Goal: Information Seeking & Learning: Learn about a topic

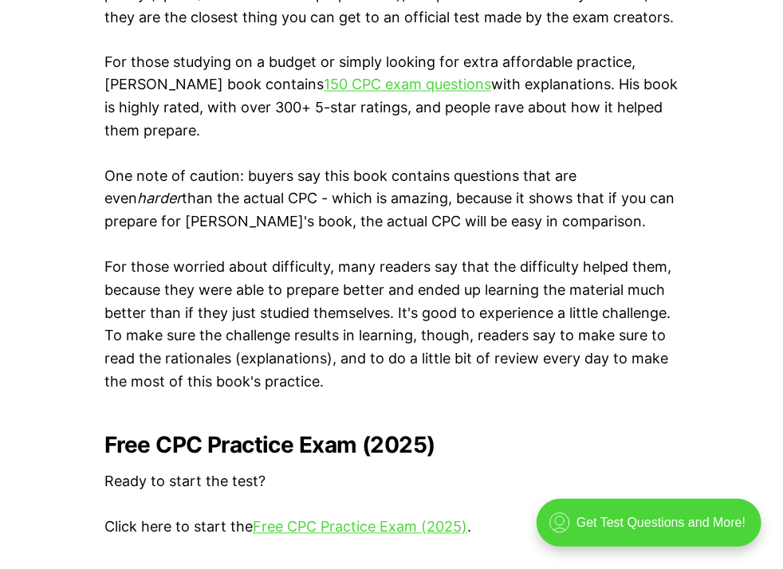
scroll to position [3035, 0]
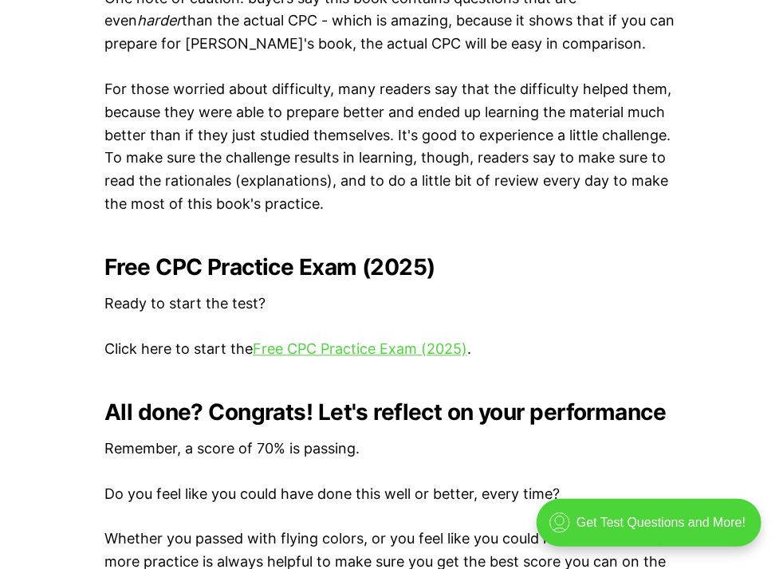
click at [458, 461] on p "Remember, a score of 70% is passing." at bounding box center [391, 448] width 574 height 23
click at [437, 357] on link "Free CPC Practice Exam (2025)" at bounding box center [360, 348] width 214 height 17
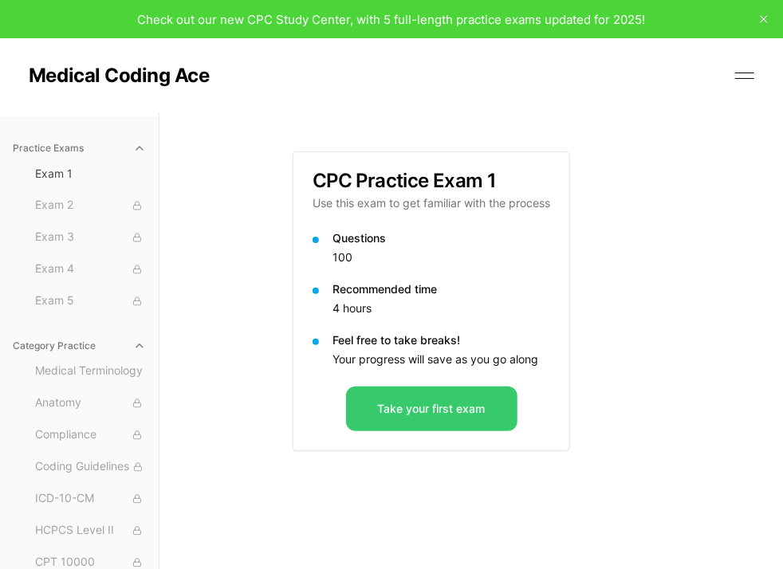
click at [420, 431] on button "Take your first exam" at bounding box center [431, 408] width 171 height 45
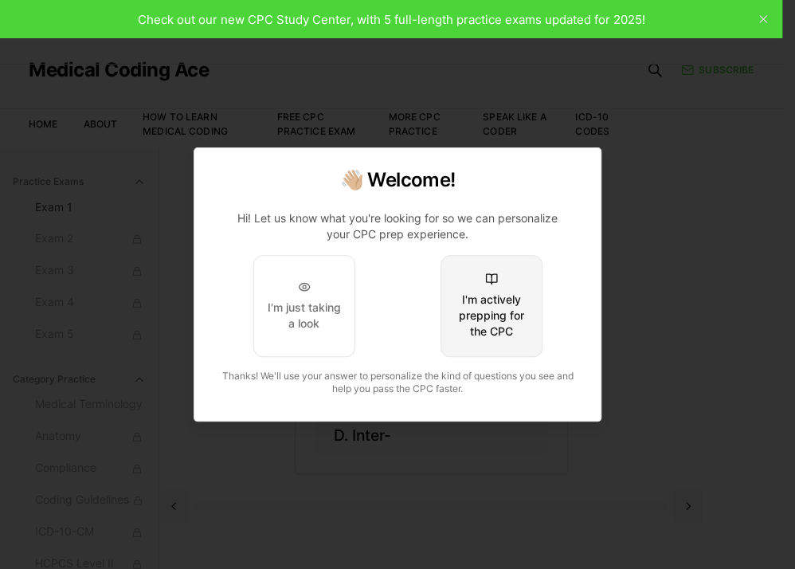
click at [508, 309] on div "I'm actively prepping for the CPC" at bounding box center [491, 316] width 75 height 48
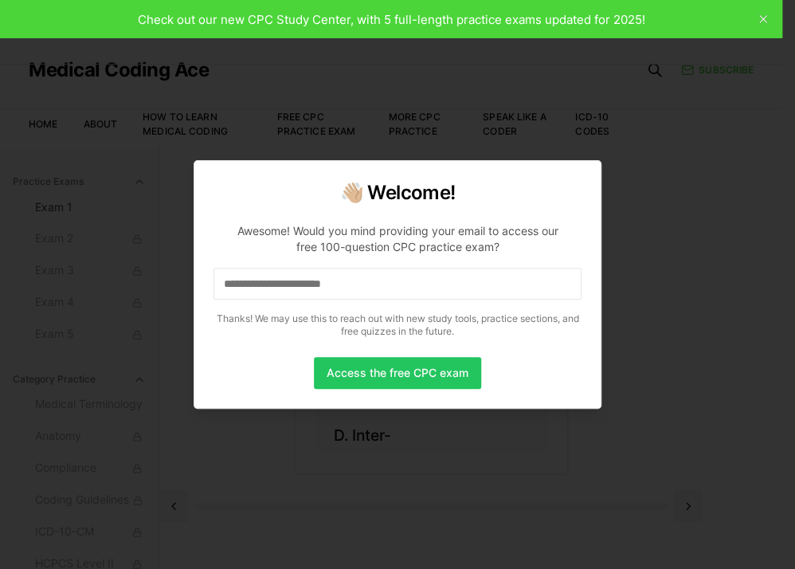
click at [491, 297] on input at bounding box center [398, 284] width 368 height 32
click at [491, 297] on input "*" at bounding box center [398, 284] width 368 height 32
click at [491, 297] on input "**" at bounding box center [398, 284] width 368 height 32
click at [491, 297] on input "***" at bounding box center [398, 284] width 368 height 32
click at [316, 297] on input "****" at bounding box center [398, 284] width 368 height 32
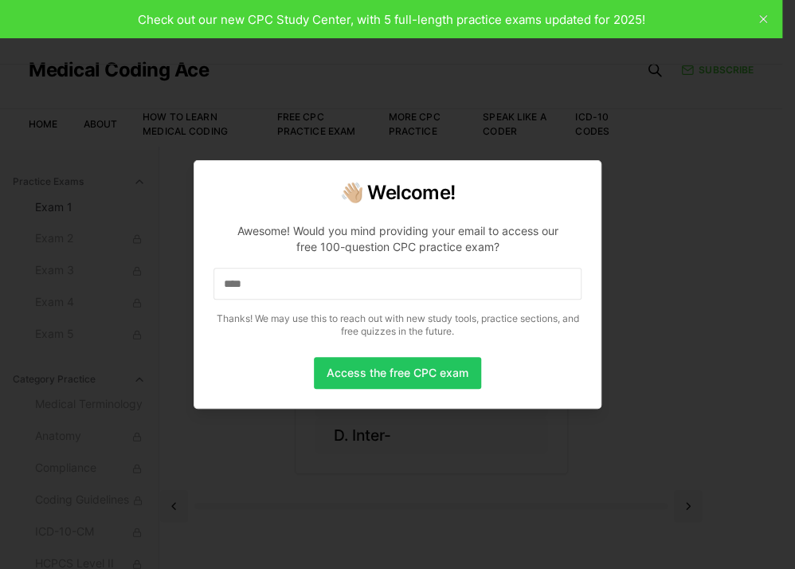
click at [316, 297] on input "****" at bounding box center [398, 284] width 368 height 32
click at [347, 368] on button "Access the free CPC exam" at bounding box center [397, 373] width 167 height 32
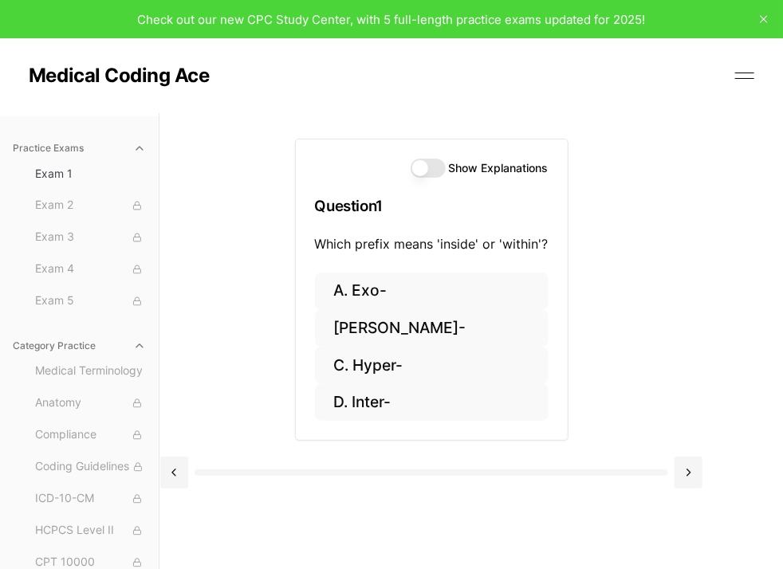
click at [427, 178] on button "Show Explanations" at bounding box center [427, 168] width 35 height 19
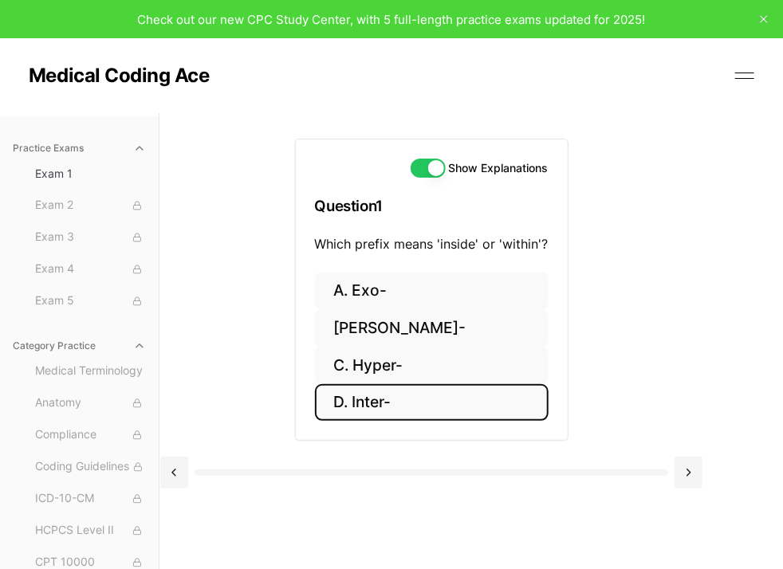
click at [358, 422] on button "D. Inter-" at bounding box center [431, 402] width 233 height 37
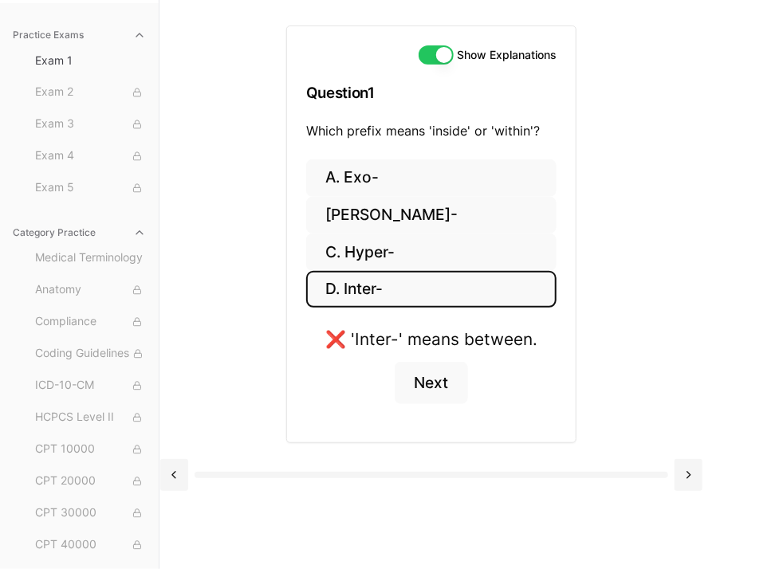
scroll to position [122, 0]
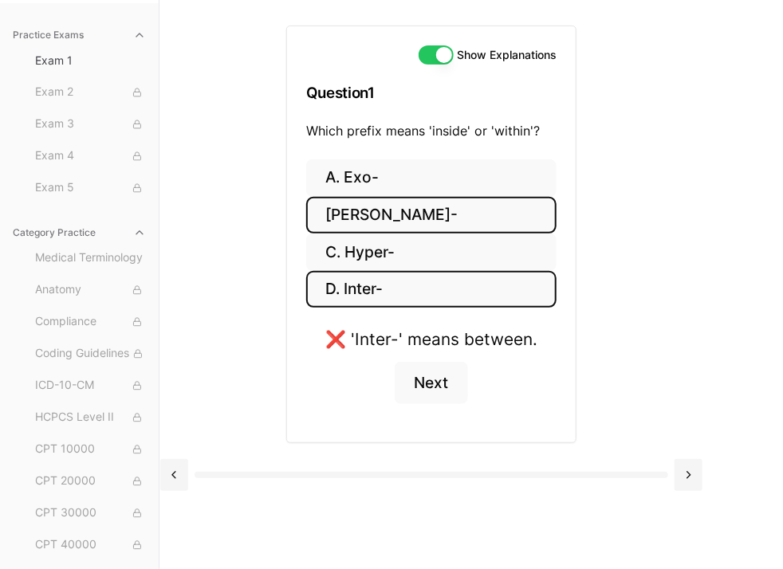
click at [359, 234] on button "[PERSON_NAME]-" at bounding box center [431, 215] width 250 height 37
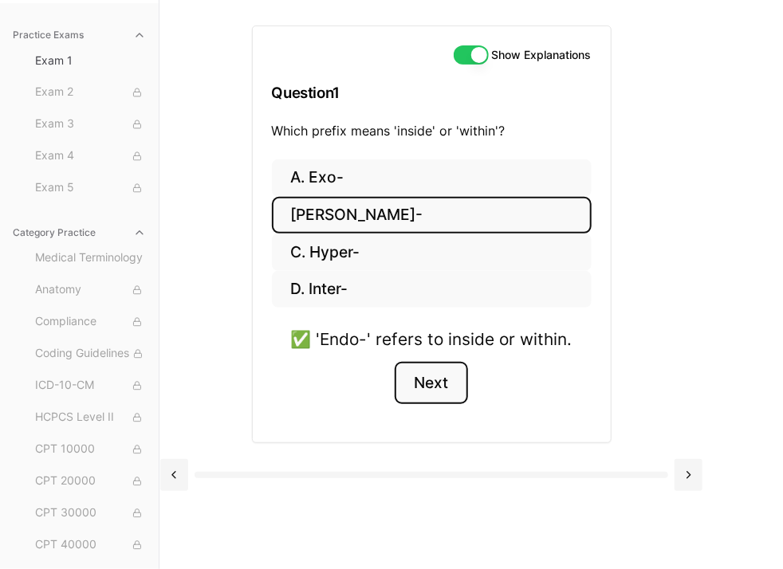
click at [440, 405] on button "Next" at bounding box center [430, 383] width 73 height 43
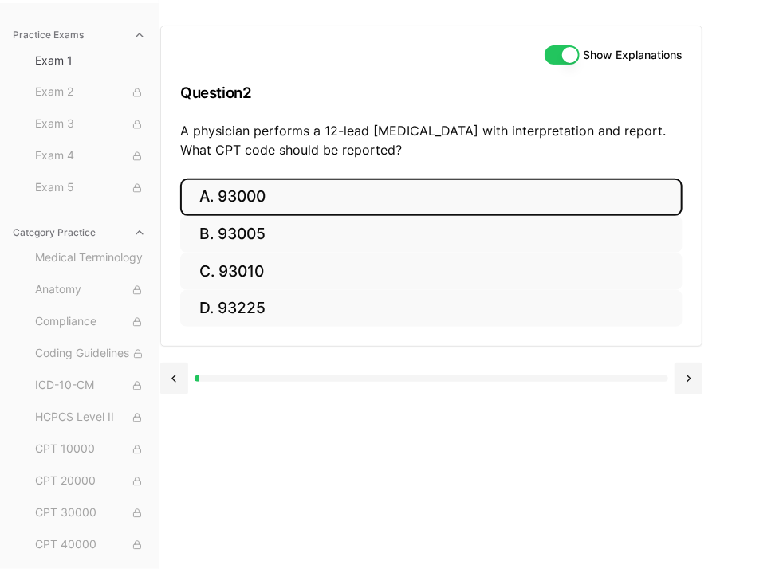
click at [285, 216] on button "A. 93000" at bounding box center [431, 197] width 502 height 37
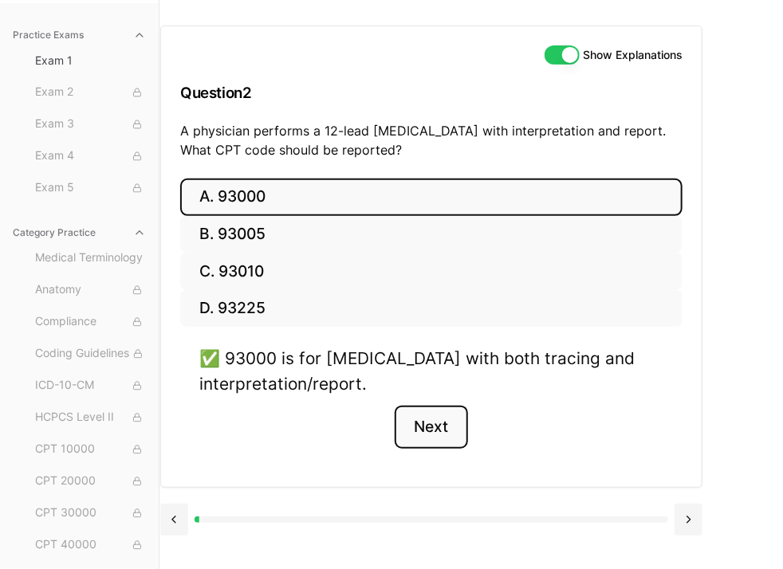
click at [418, 449] on button "Next" at bounding box center [430, 427] width 73 height 43
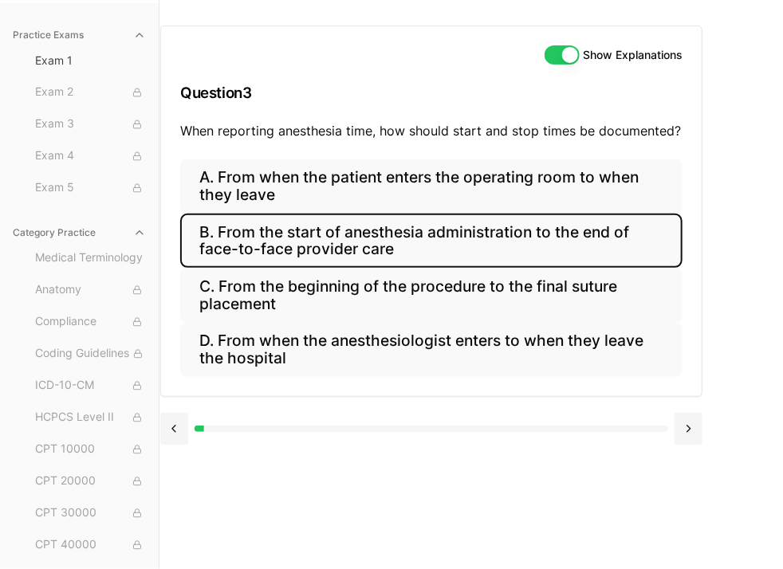
click at [512, 240] on button "B. From the start of anesthesia administration to the end of face-to-face provi…" at bounding box center [431, 241] width 502 height 54
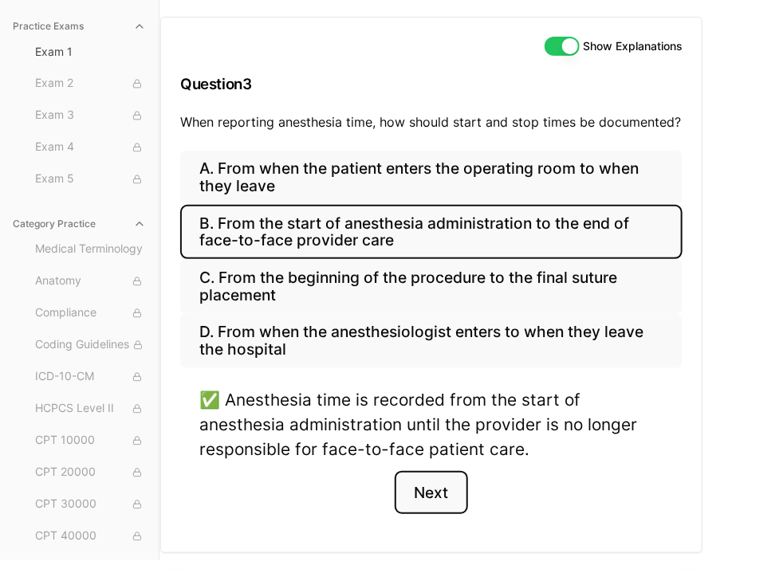
click at [422, 514] on button "Next" at bounding box center [430, 492] width 73 height 43
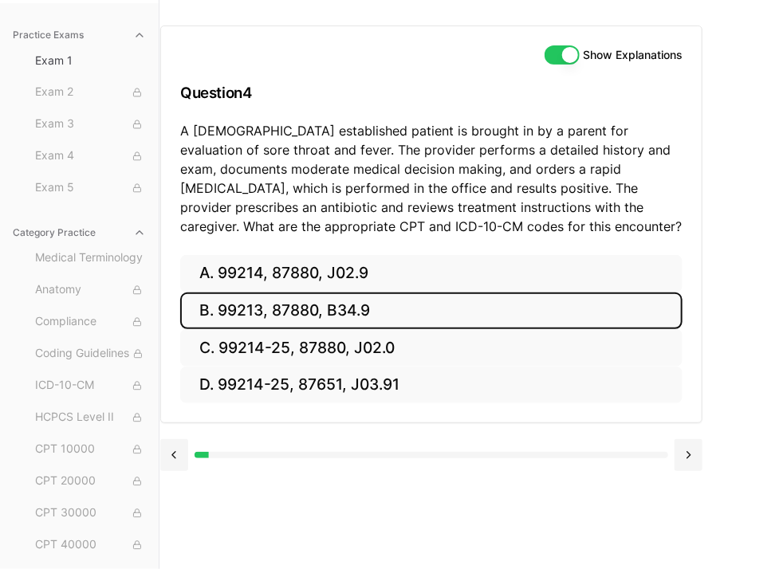
click at [347, 330] on button "B. 99213, 87880, B34.9" at bounding box center [431, 310] width 502 height 37
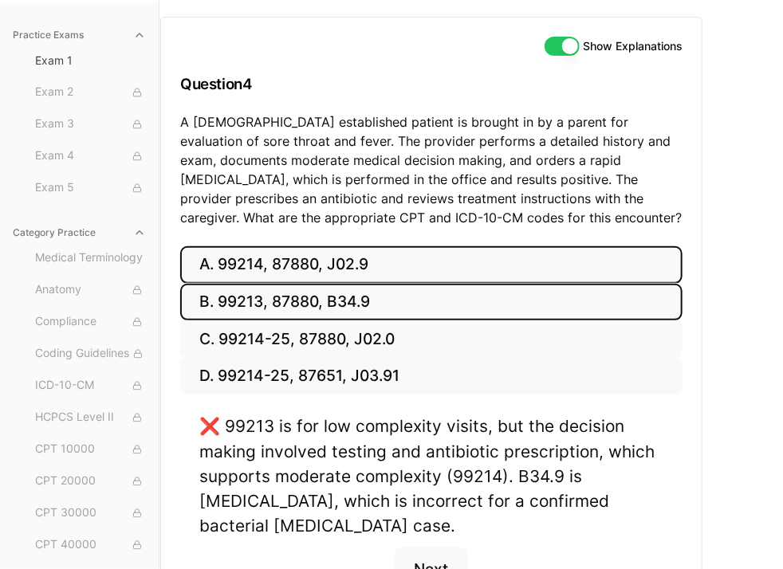
click at [334, 284] on button "A. 99214, 87880, J02.9" at bounding box center [431, 264] width 502 height 37
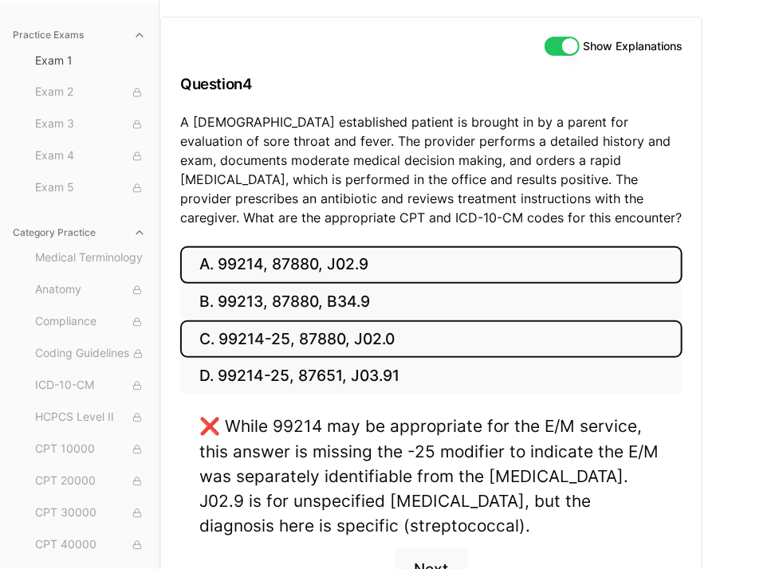
click at [332, 358] on button "C. 99214-25, 87880, J02.0" at bounding box center [431, 338] width 502 height 37
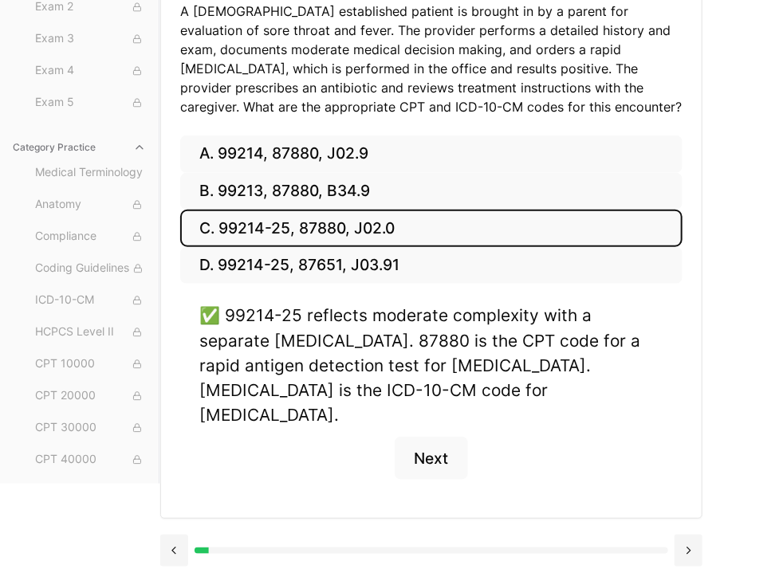
scroll to position [230, 0]
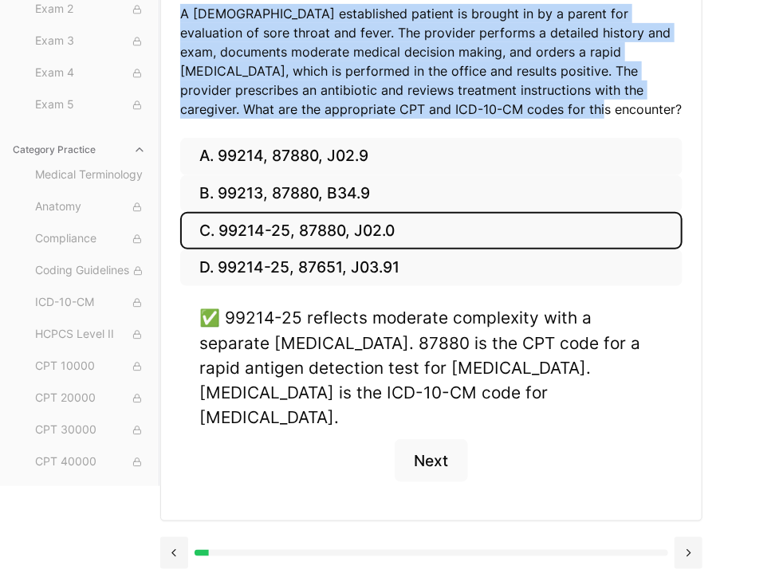
drag, startPoint x: 462, startPoint y: 137, endPoint x: 179, endPoint y: 47, distance: 296.9
click at [180, 47] on p "A 6-year-old established patient is brought in by a parent for evaluation of so…" at bounding box center [431, 61] width 502 height 115
click at [203, 65] on p "A 6-year-old established patient is brought in by a parent for evaluation of so…" at bounding box center [431, 61] width 502 height 115
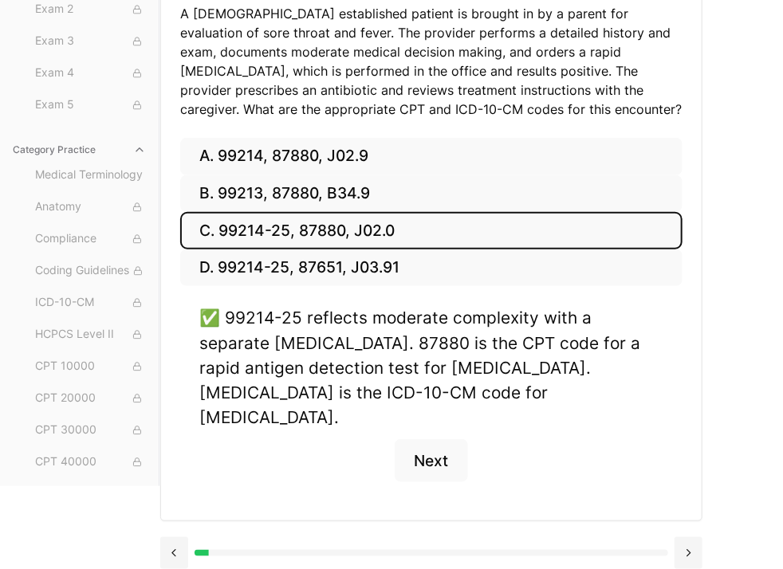
click at [203, 65] on p "A 6-year-old established patient is brought in by a parent for evaluation of so…" at bounding box center [431, 61] width 502 height 115
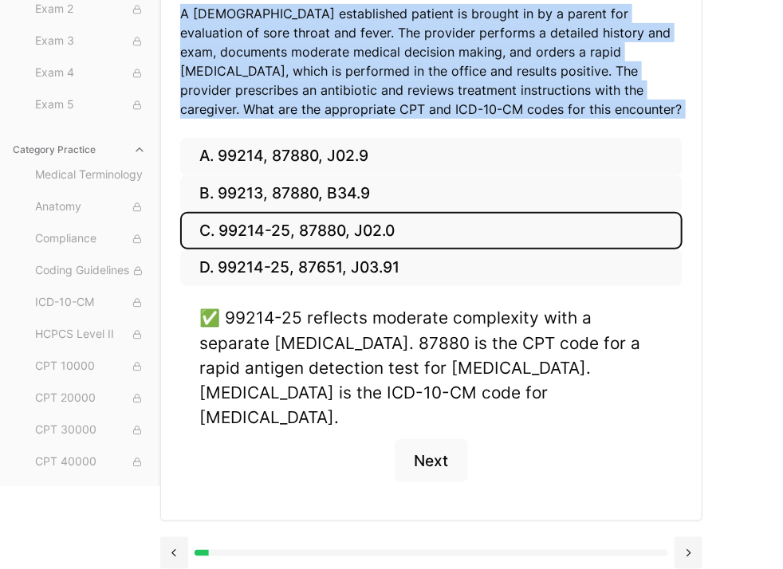
click at [203, 65] on p "A 6-year-old established patient is brought in by a parent for evaluation of so…" at bounding box center [431, 61] width 502 height 115
copy p "A 6-year-old established patient is brought in by a parent for evaluation of so…"
click at [447, 455] on button "Next" at bounding box center [430, 460] width 73 height 43
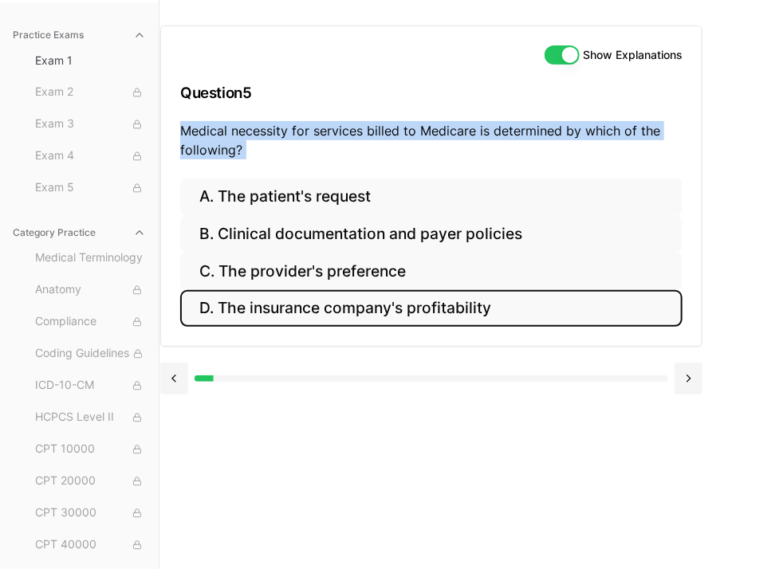
click at [464, 315] on button "D. The insurance company's profitability" at bounding box center [431, 308] width 502 height 37
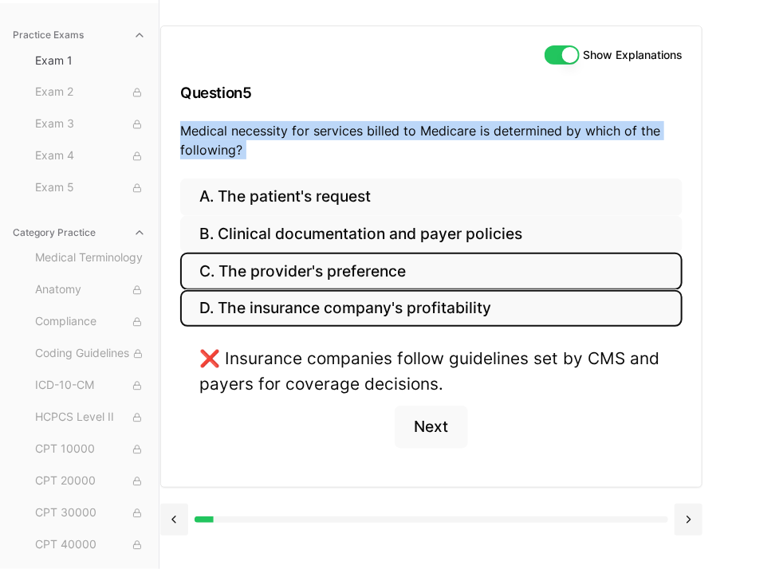
click at [453, 279] on button "C. The provider's preference" at bounding box center [431, 271] width 502 height 37
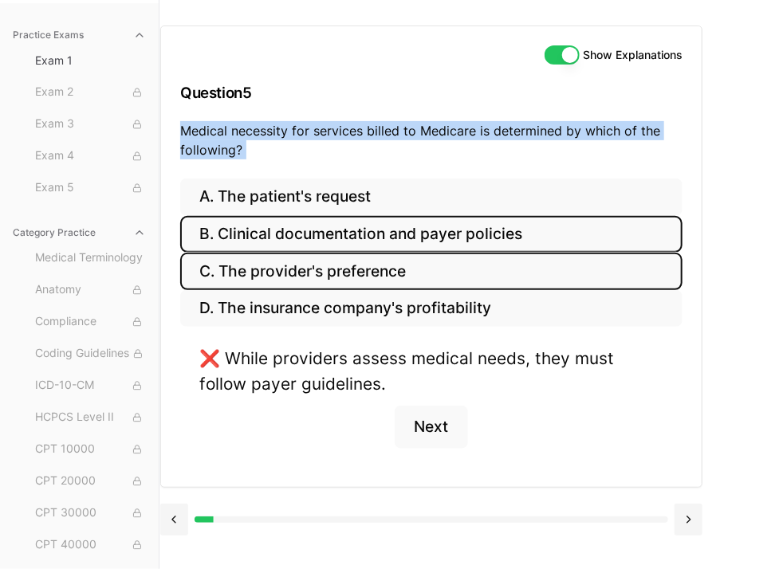
click at [447, 237] on button "B. Clinical documentation and payer policies" at bounding box center [431, 234] width 502 height 37
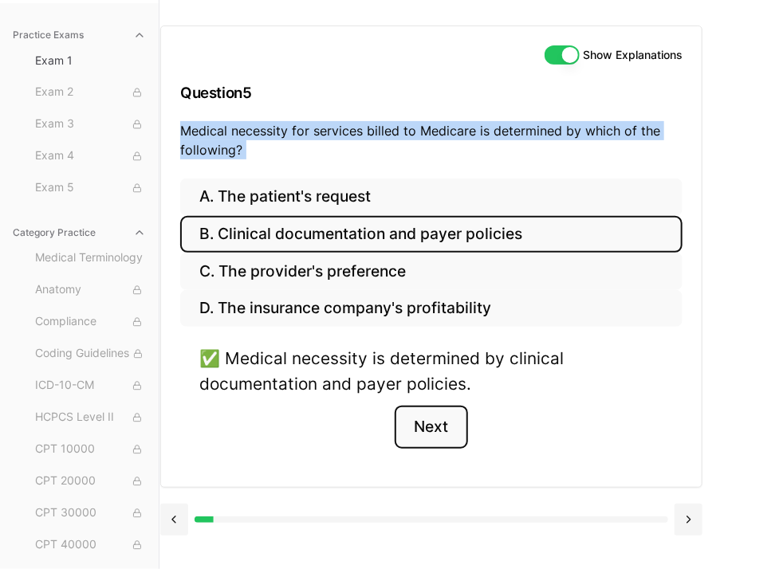
click at [425, 424] on button "Next" at bounding box center [430, 427] width 73 height 43
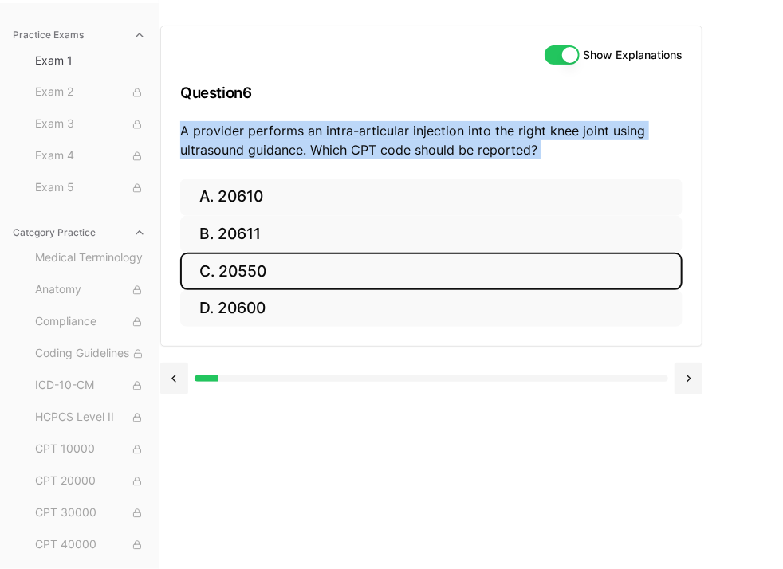
click at [271, 275] on button "C. 20550" at bounding box center [431, 271] width 502 height 37
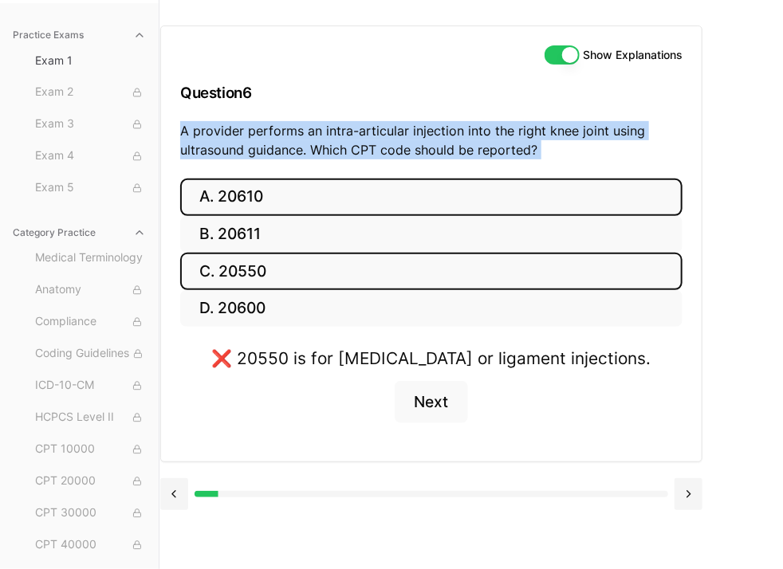
click at [283, 212] on button "A. 20610" at bounding box center [431, 197] width 502 height 37
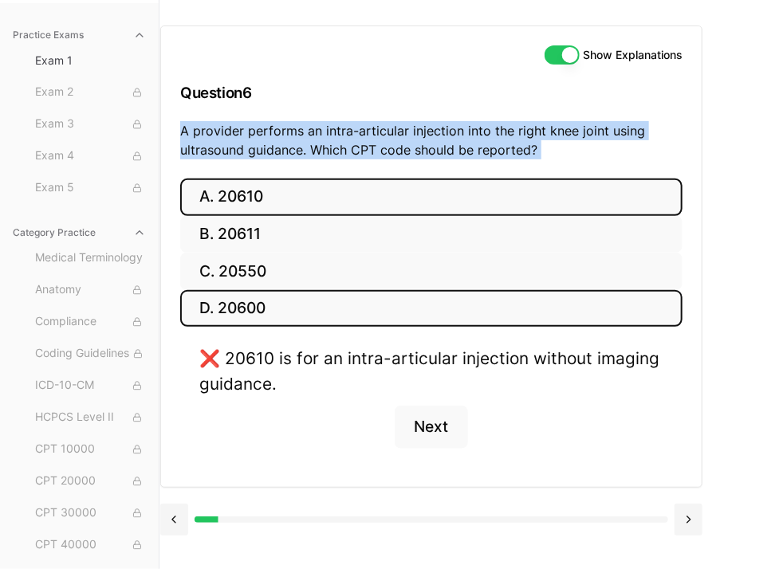
click at [266, 317] on button "D. 20600" at bounding box center [431, 308] width 502 height 37
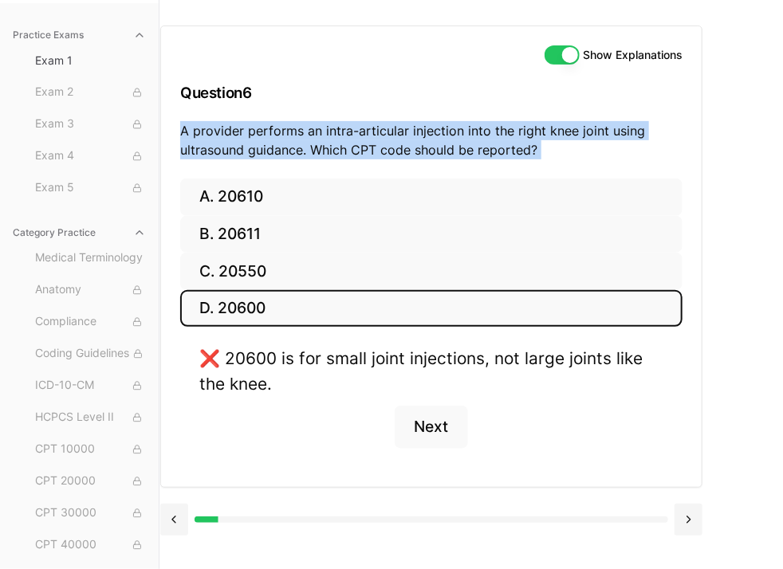
click at [268, 290] on button "D. 20600" at bounding box center [431, 308] width 502 height 37
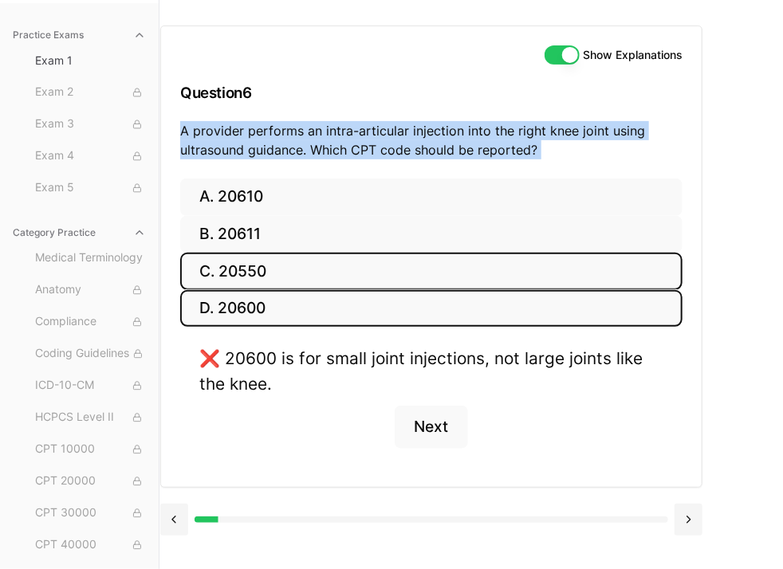
click at [271, 277] on button "C. 20550" at bounding box center [431, 271] width 502 height 37
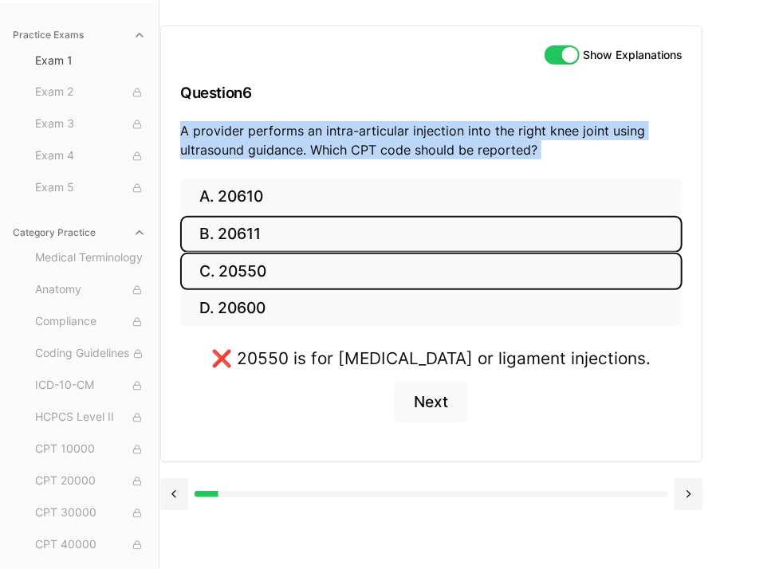
click at [284, 230] on button "B. 20611" at bounding box center [431, 234] width 502 height 37
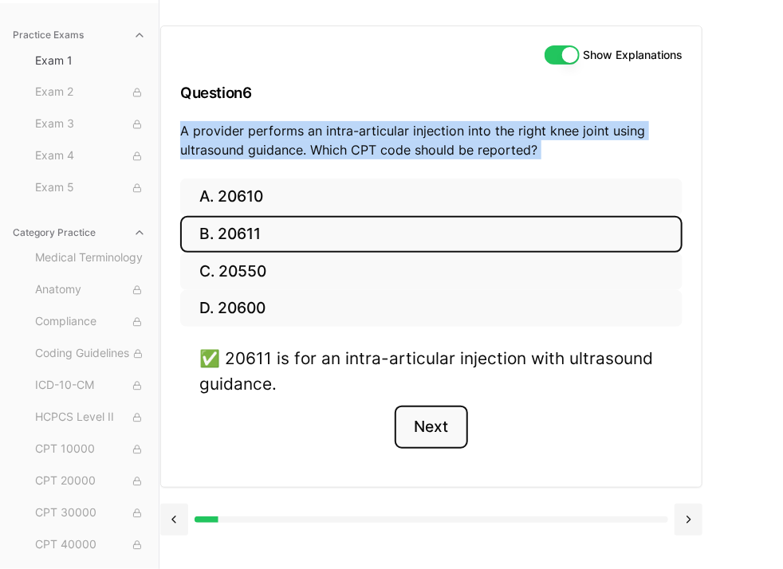
click at [422, 434] on button "Next" at bounding box center [430, 427] width 73 height 43
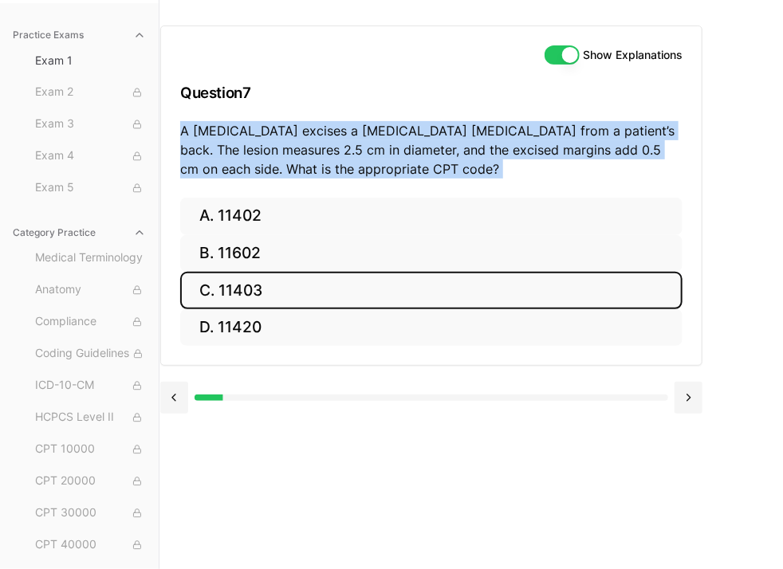
click at [284, 300] on button "C. 11403" at bounding box center [431, 290] width 502 height 37
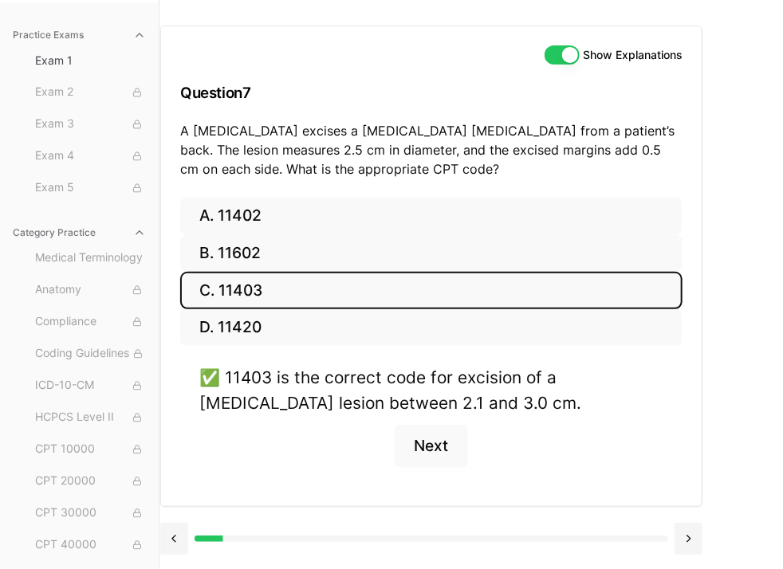
click at [427, 80] on h3 "Question 7" at bounding box center [431, 92] width 502 height 47
click at [429, 445] on button "Next" at bounding box center [430, 446] width 73 height 43
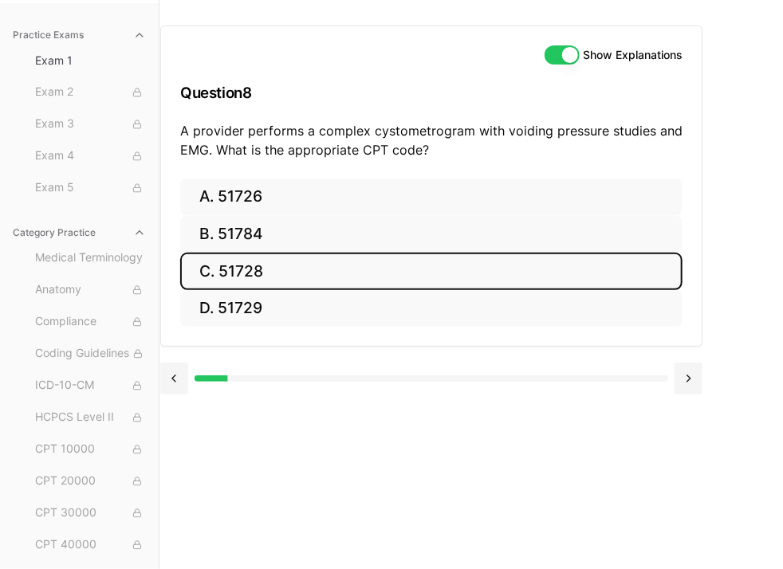
click at [261, 278] on button "C. 51728" at bounding box center [431, 271] width 502 height 37
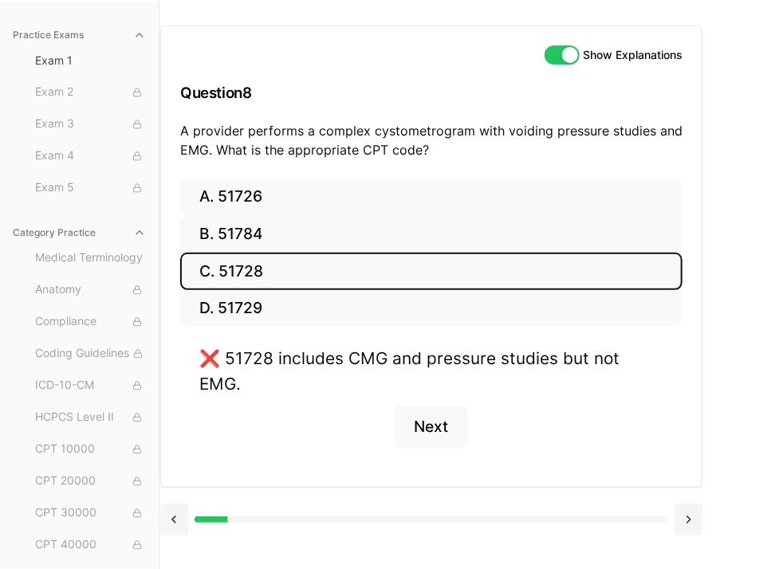
click at [261, 278] on button "C. 51728" at bounding box center [431, 271] width 502 height 37
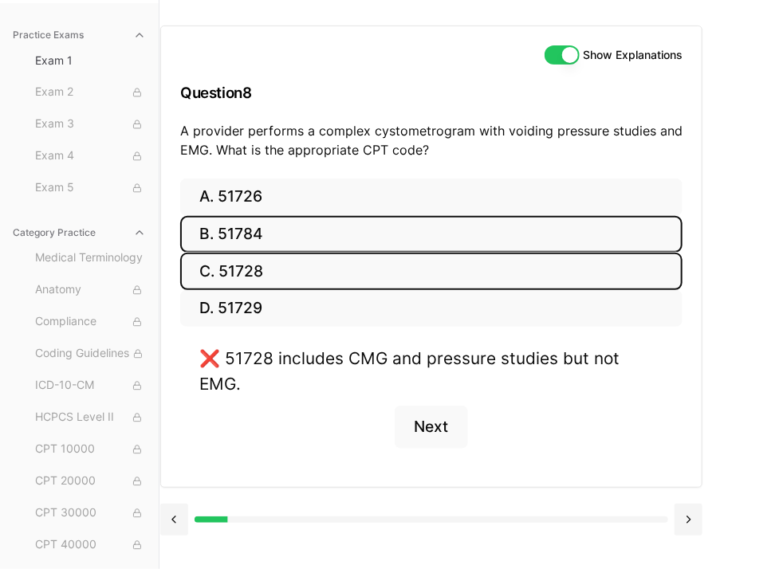
click at [266, 242] on button "B. 51784" at bounding box center [431, 234] width 502 height 37
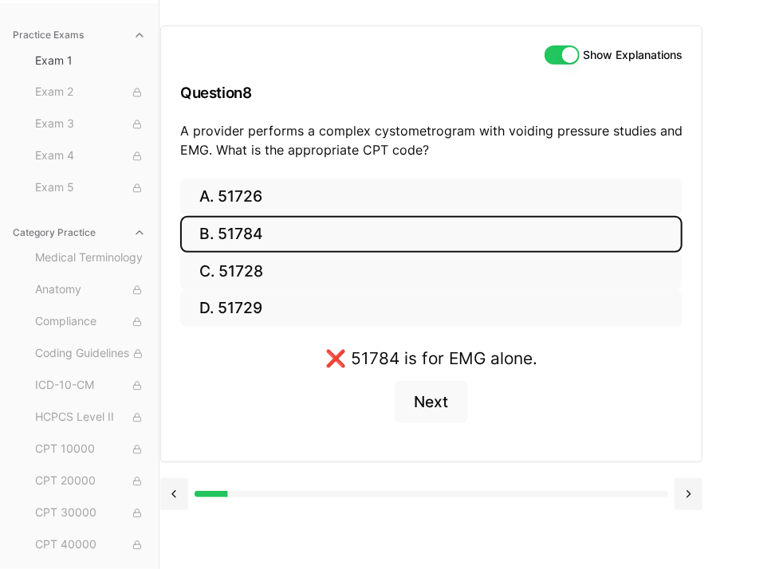
click at [269, 216] on button "B. 51784" at bounding box center [431, 234] width 502 height 37
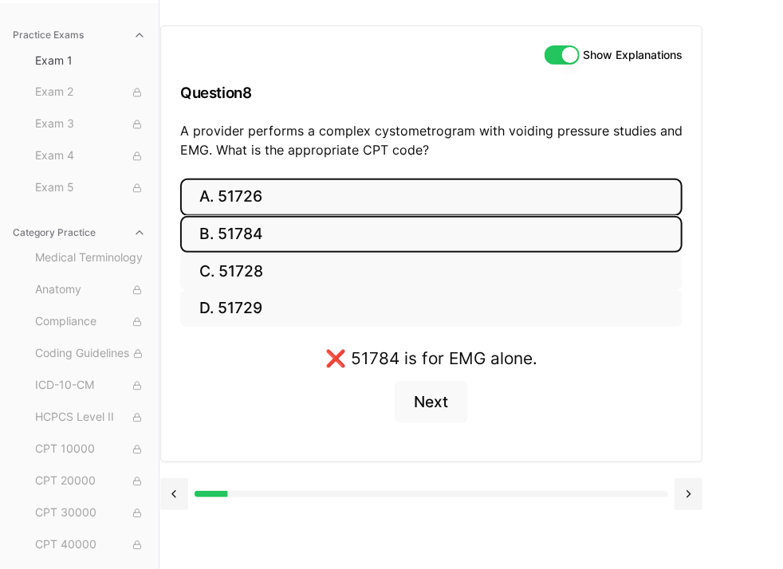
click at [284, 201] on button "A. 51726" at bounding box center [431, 197] width 502 height 37
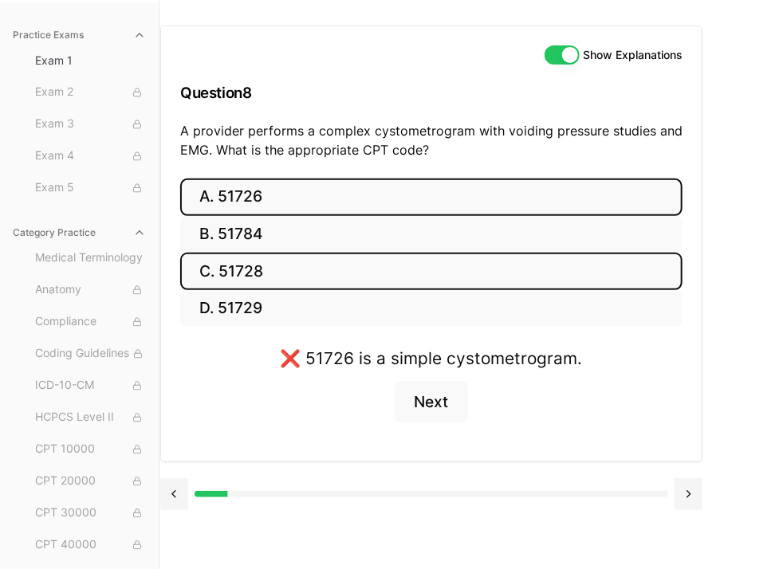
click at [268, 265] on button "C. 51728" at bounding box center [431, 271] width 502 height 37
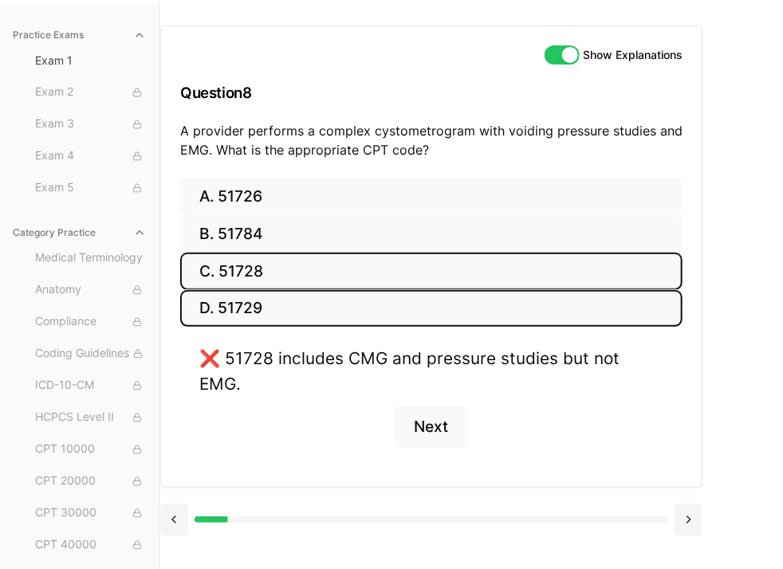
click at [261, 297] on button "D. 51729" at bounding box center [431, 308] width 502 height 37
click at [281, 268] on button "C. 51728" at bounding box center [431, 271] width 502 height 37
click at [281, 304] on button "D. 51729" at bounding box center [431, 308] width 502 height 37
click at [297, 278] on button "C. 51728" at bounding box center [431, 271] width 502 height 37
click at [299, 305] on button "D. 51729" at bounding box center [431, 308] width 502 height 37
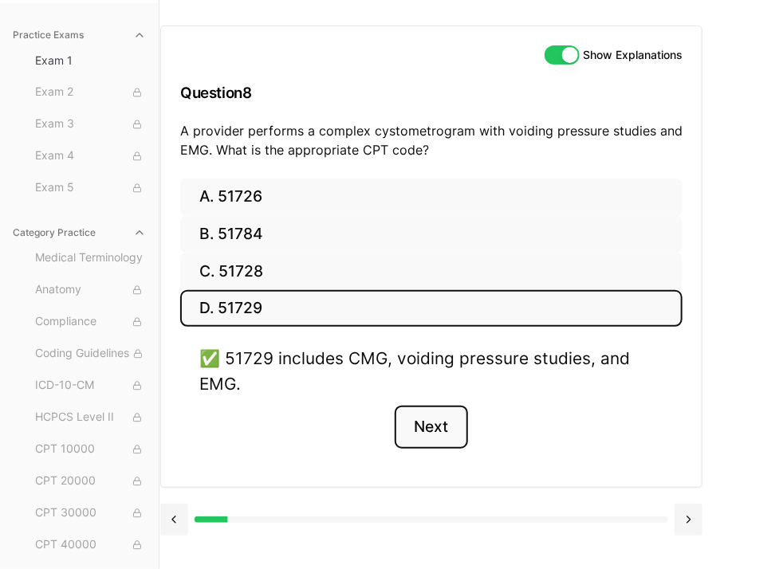
click at [434, 434] on button "Next" at bounding box center [430, 427] width 73 height 43
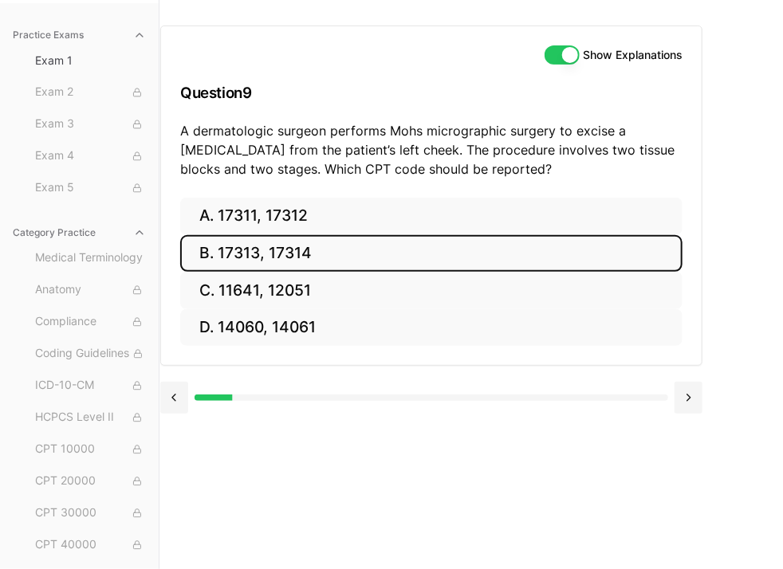
click at [422, 237] on button "B. 17313, 17314" at bounding box center [431, 253] width 502 height 37
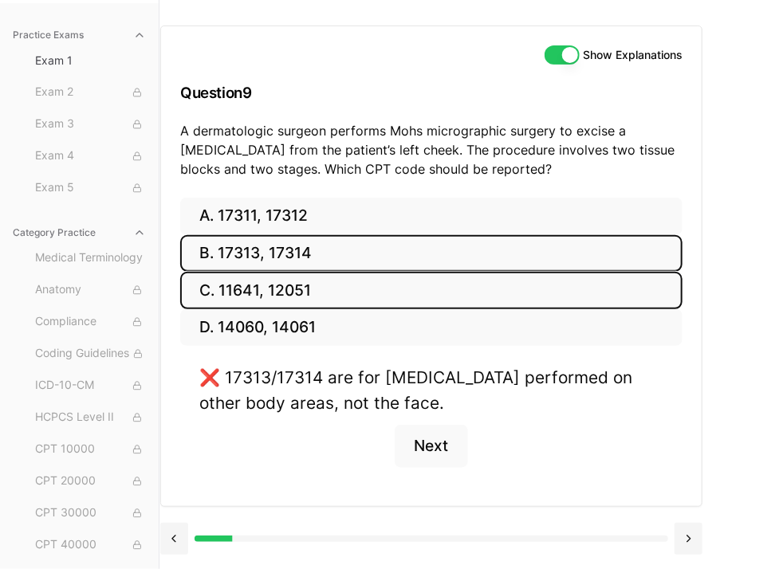
click at [376, 282] on button "C. 11641, 12051" at bounding box center [431, 290] width 502 height 37
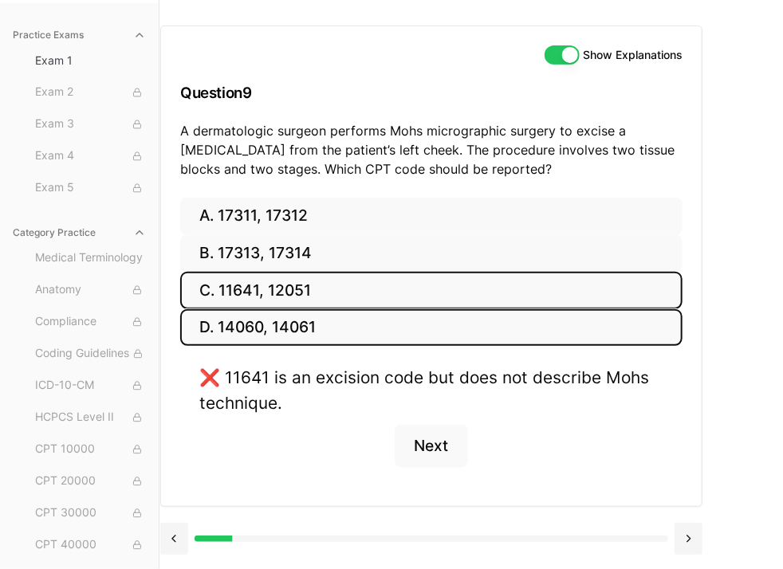
click at [361, 326] on button "D. 14060, 14061" at bounding box center [431, 327] width 502 height 37
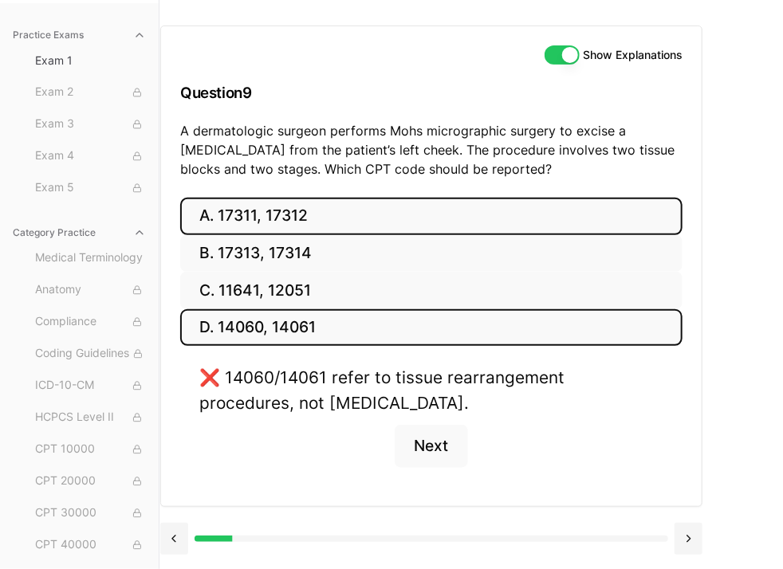
click at [332, 225] on button "A. 17311, 17312" at bounding box center [431, 216] width 502 height 37
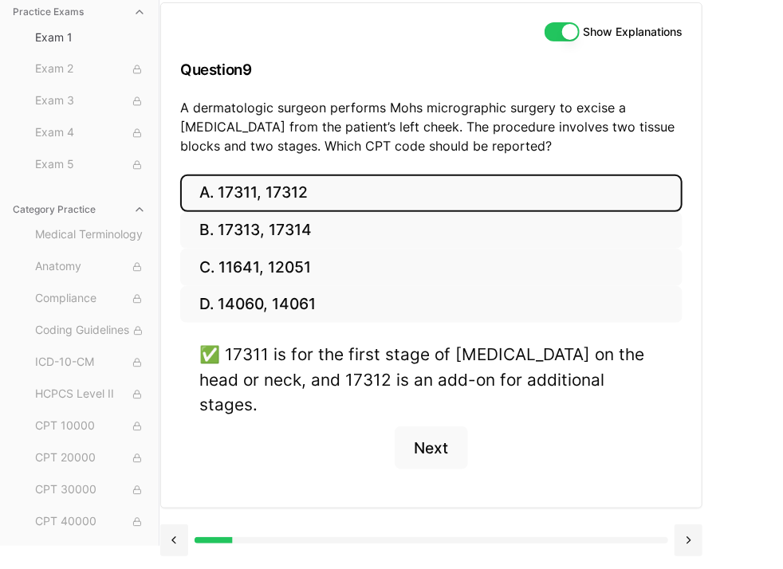
click at [296, 150] on p "A dermatologic surgeon performs Mohs micrographic surgery to excise a basal cel…" at bounding box center [431, 126] width 502 height 57
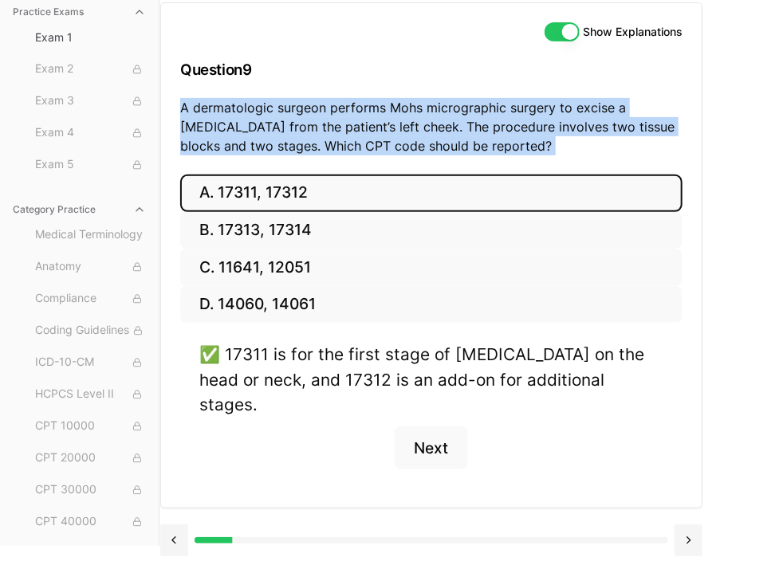
click at [296, 150] on p "A dermatologic surgeon performs Mohs micrographic surgery to excise a basal cel…" at bounding box center [431, 126] width 502 height 57
click at [303, 155] on p "A dermatologic surgeon performs Mohs micrographic surgery to excise a basal cel…" at bounding box center [431, 126] width 502 height 57
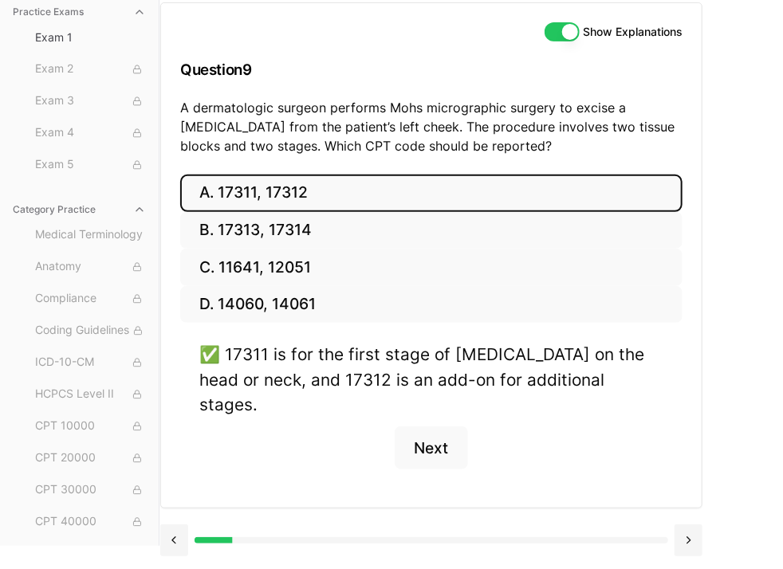
click at [303, 155] on p "A dermatologic surgeon performs Mohs micrographic surgery to excise a basal cel…" at bounding box center [431, 126] width 502 height 57
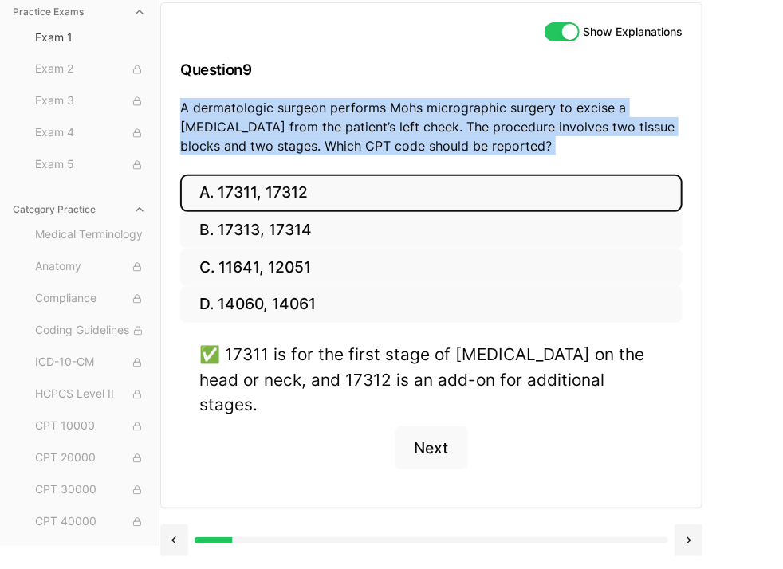
click at [303, 155] on p "A dermatologic surgeon performs Mohs micrographic surgery to excise a basal cel…" at bounding box center [431, 126] width 502 height 57
copy p "A dermatologic surgeon performs Mohs micrographic surgery to excise a basal cel…"
click at [426, 445] on button "Next" at bounding box center [430, 447] width 73 height 43
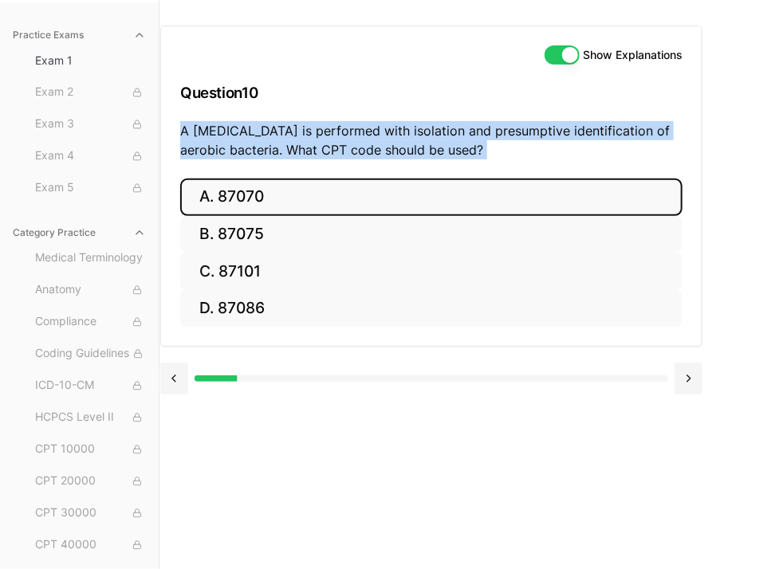
click at [269, 198] on button "A. 87070" at bounding box center [431, 197] width 502 height 37
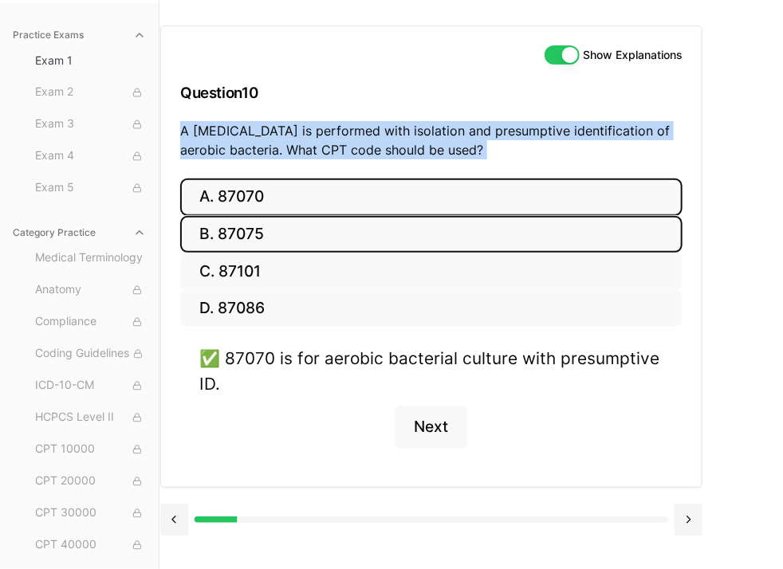
click at [258, 229] on button "B. 87075" at bounding box center [431, 234] width 502 height 37
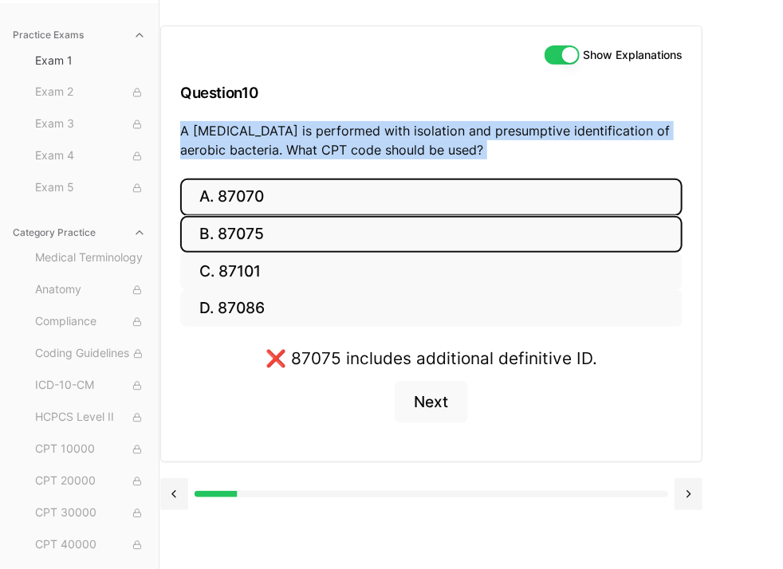
click at [252, 198] on button "A. 87070" at bounding box center [431, 197] width 502 height 37
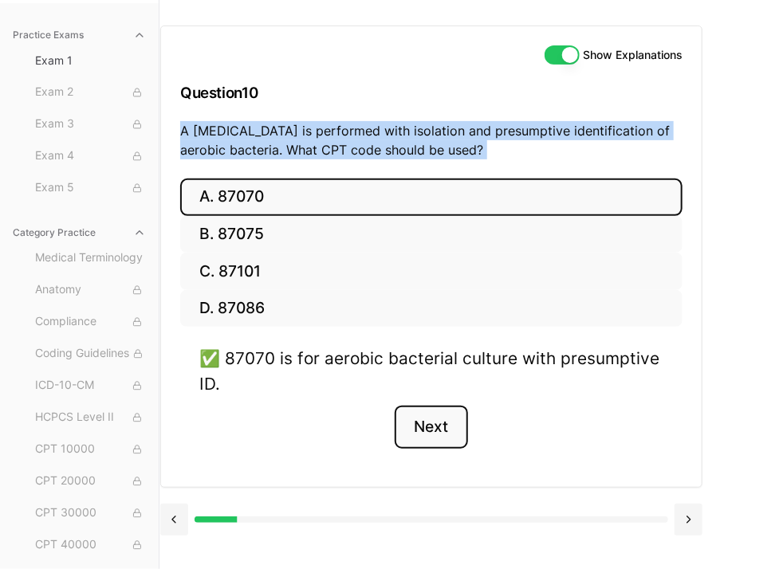
click at [438, 426] on button "Next" at bounding box center [430, 427] width 73 height 43
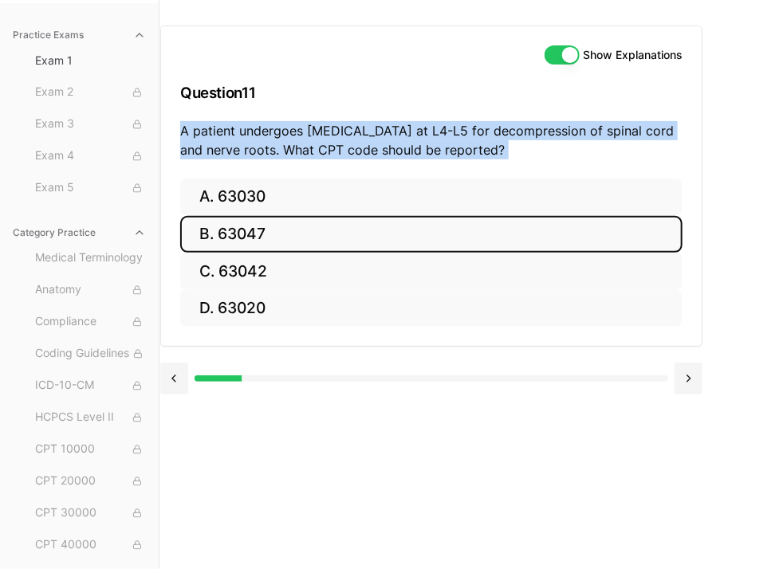
click at [405, 232] on button "B. 63047" at bounding box center [431, 234] width 502 height 37
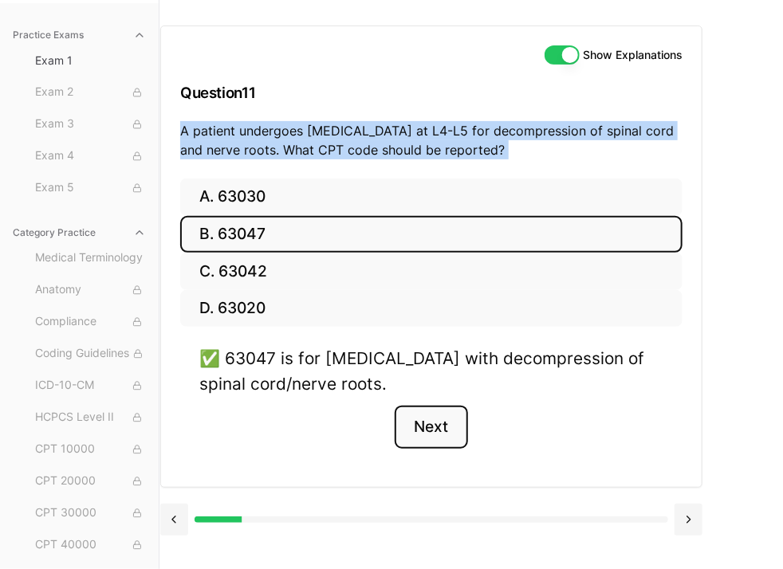
click at [418, 422] on button "Next" at bounding box center [430, 427] width 73 height 43
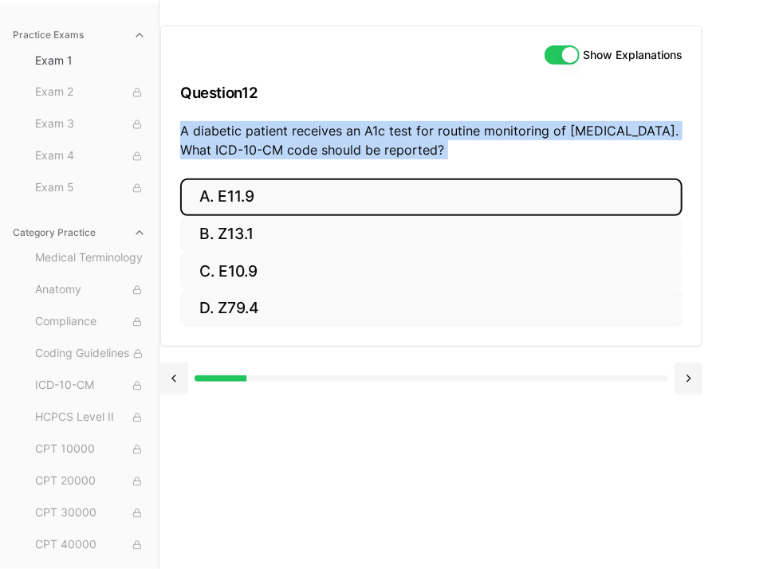
click at [258, 188] on button "A. E11.9" at bounding box center [431, 197] width 502 height 37
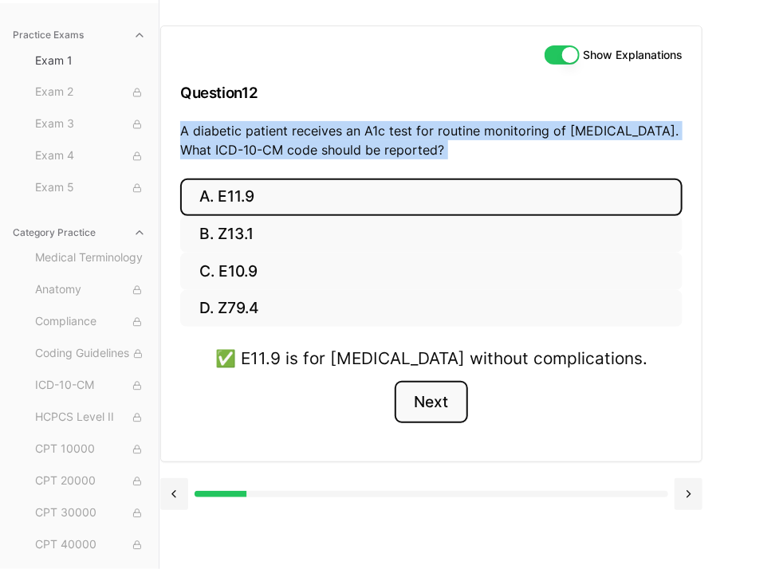
click at [420, 406] on button "Next" at bounding box center [430, 402] width 73 height 43
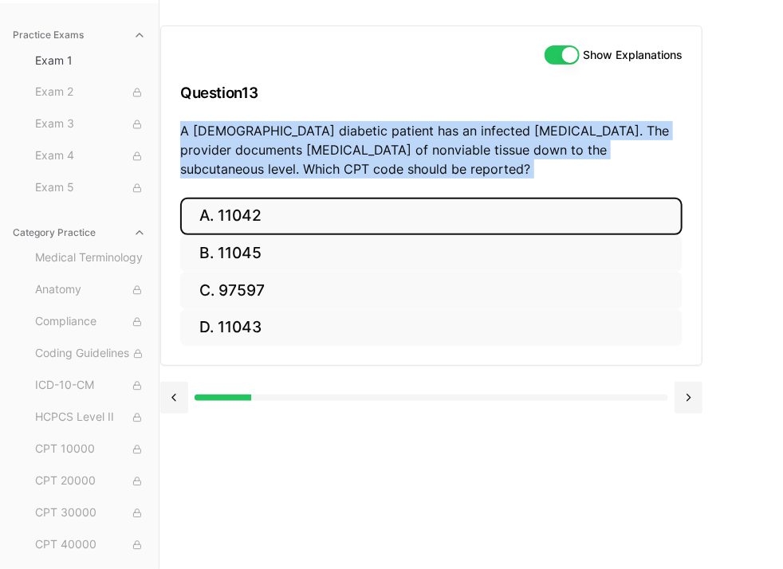
click at [468, 217] on button "A. 11042" at bounding box center [431, 216] width 502 height 37
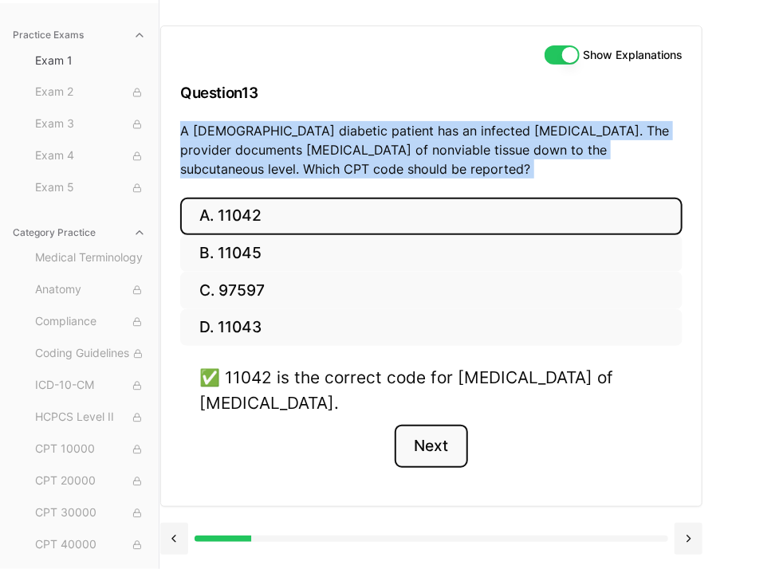
click at [429, 457] on button "Next" at bounding box center [430, 446] width 73 height 43
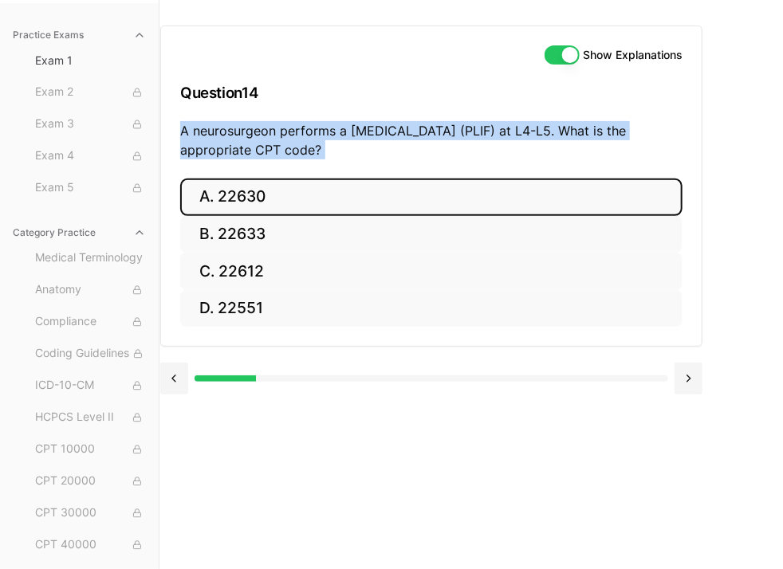
click at [282, 199] on button "A. 22630" at bounding box center [431, 197] width 502 height 37
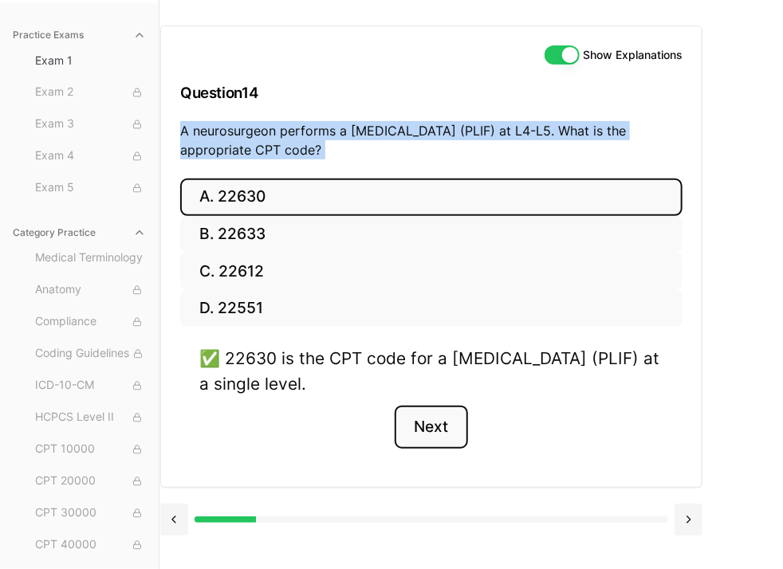
click at [421, 415] on button "Next" at bounding box center [430, 427] width 73 height 43
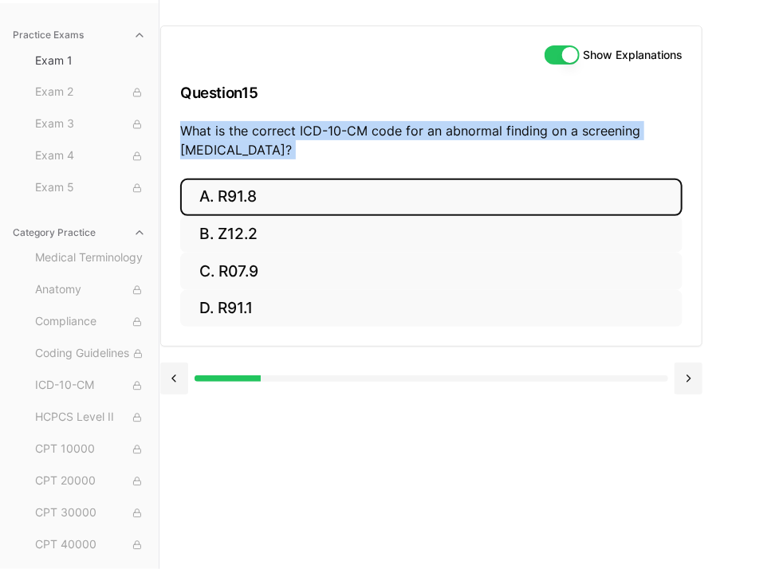
click at [241, 202] on button "A. R91.8" at bounding box center [431, 197] width 502 height 37
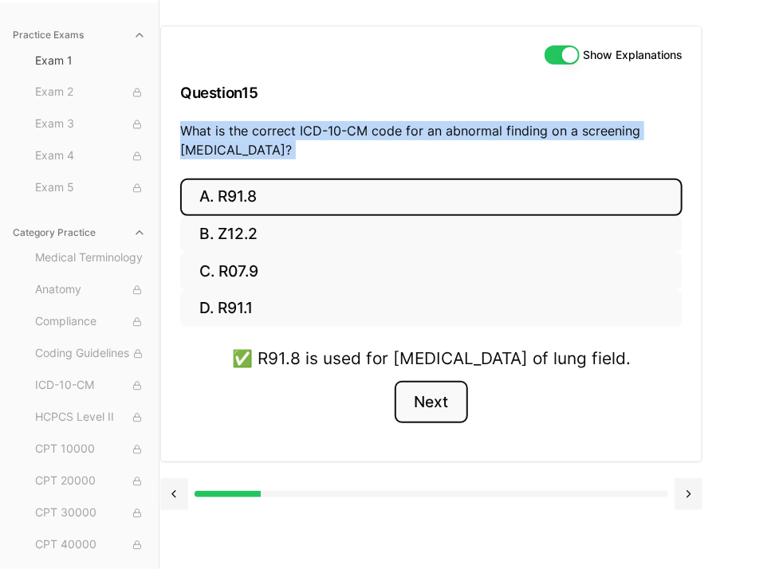
click at [416, 424] on button "Next" at bounding box center [430, 402] width 73 height 43
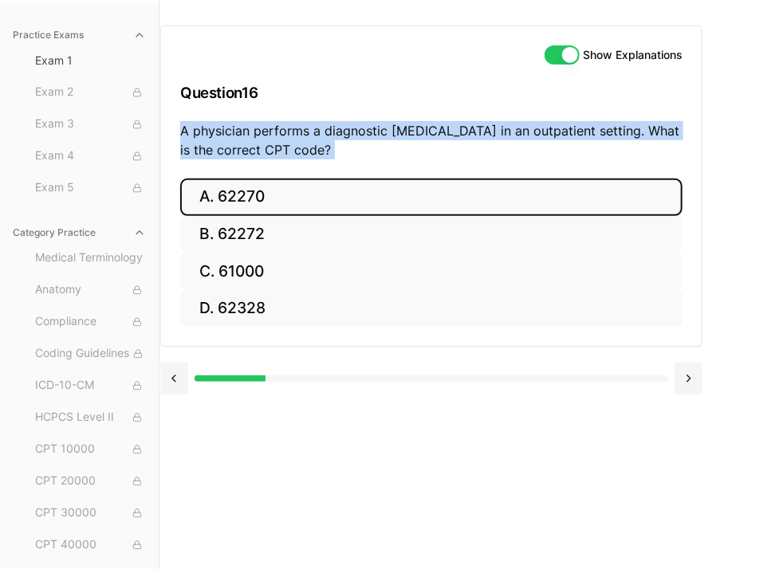
click at [257, 211] on button "A. 62270" at bounding box center [431, 197] width 502 height 37
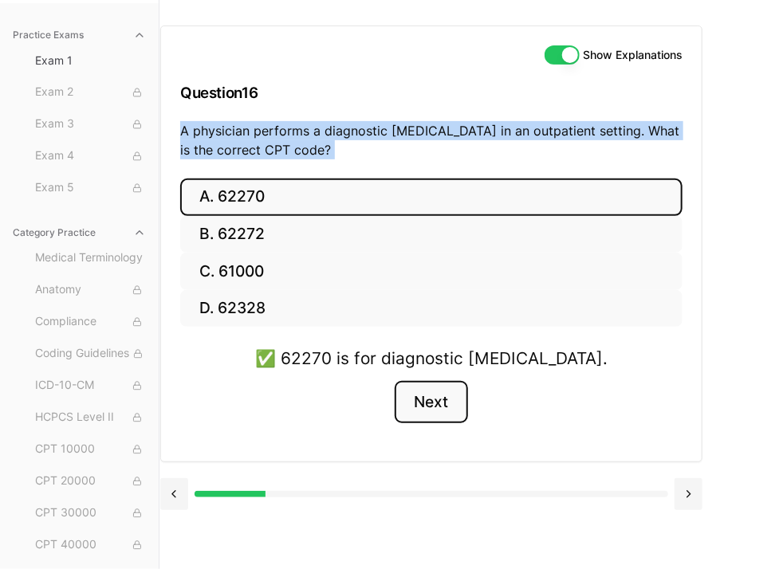
click at [429, 406] on button "Next" at bounding box center [430, 402] width 73 height 43
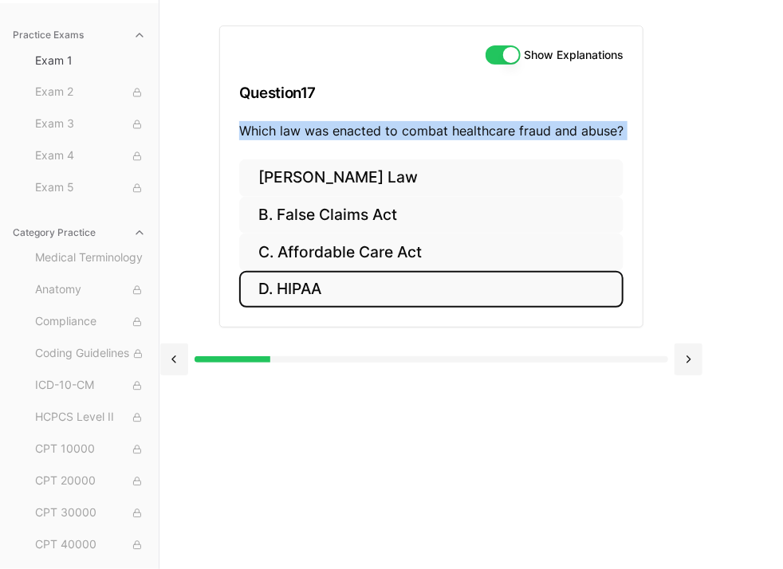
click at [320, 294] on button "D. HIPAA" at bounding box center [431, 289] width 384 height 37
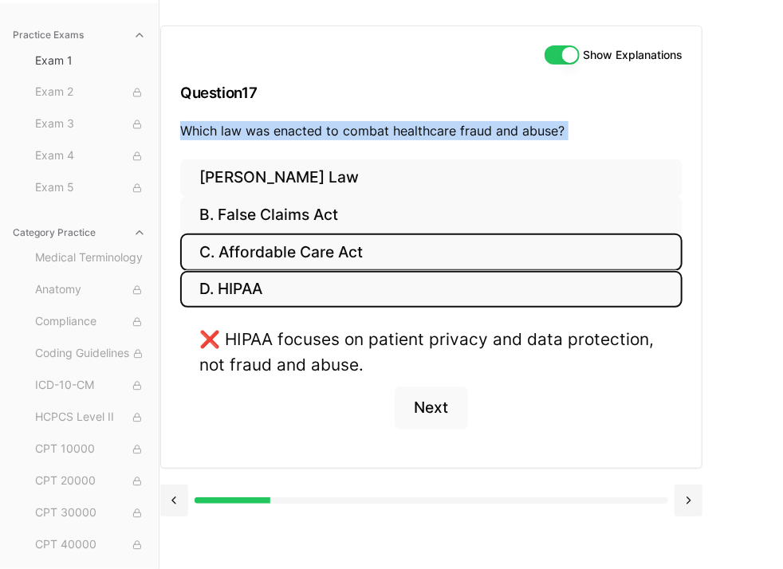
click at [296, 259] on button "C. Affordable Care Act" at bounding box center [431, 251] width 502 height 37
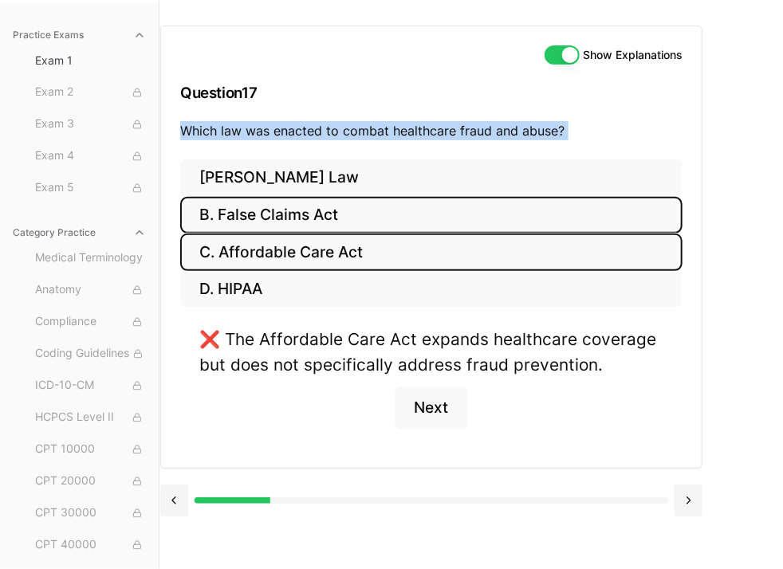
click at [277, 221] on button "B. False Claims Act" at bounding box center [431, 215] width 502 height 37
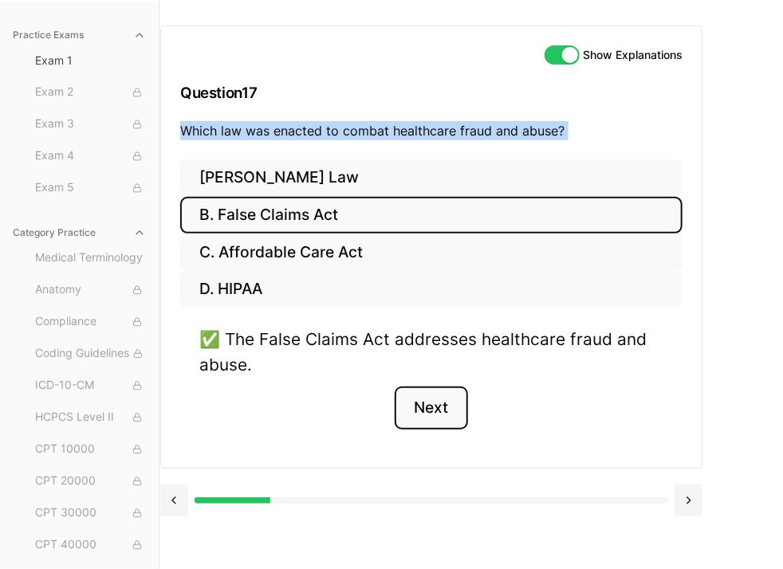
click at [437, 414] on button "Next" at bounding box center [430, 407] width 73 height 43
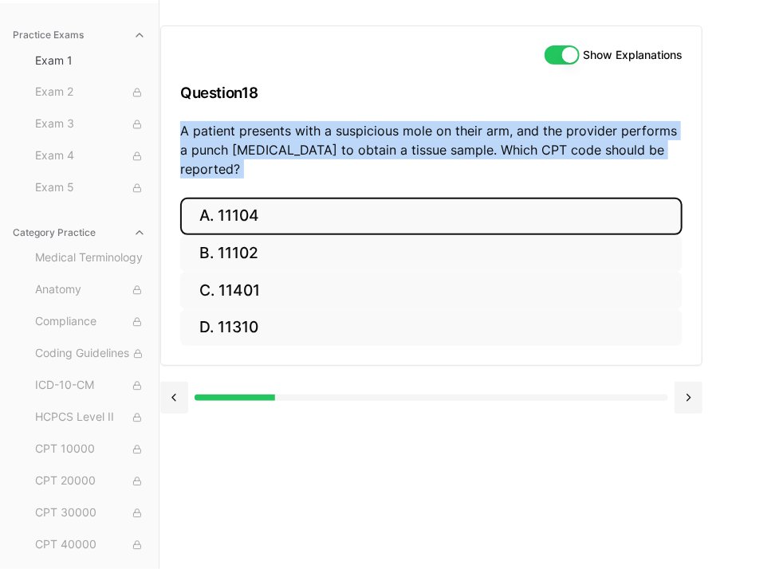
click at [263, 198] on button "A. 11104" at bounding box center [431, 216] width 502 height 37
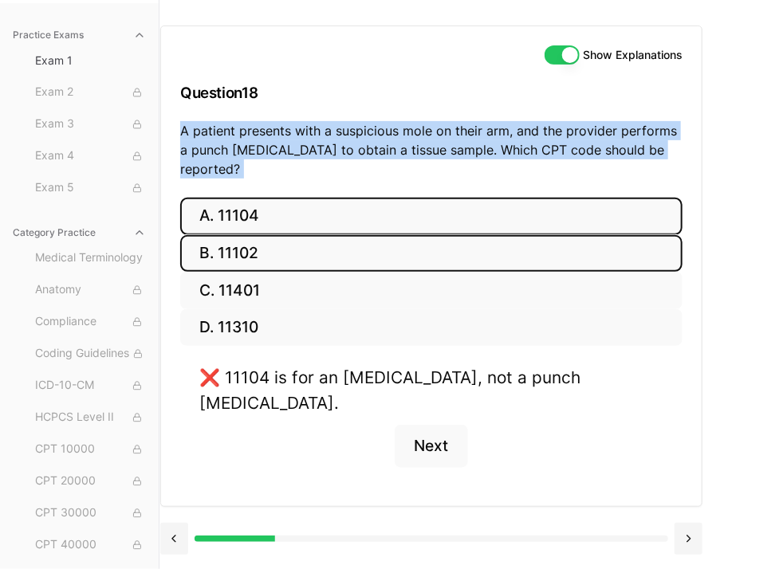
click at [259, 235] on button "B. 11102" at bounding box center [431, 253] width 502 height 37
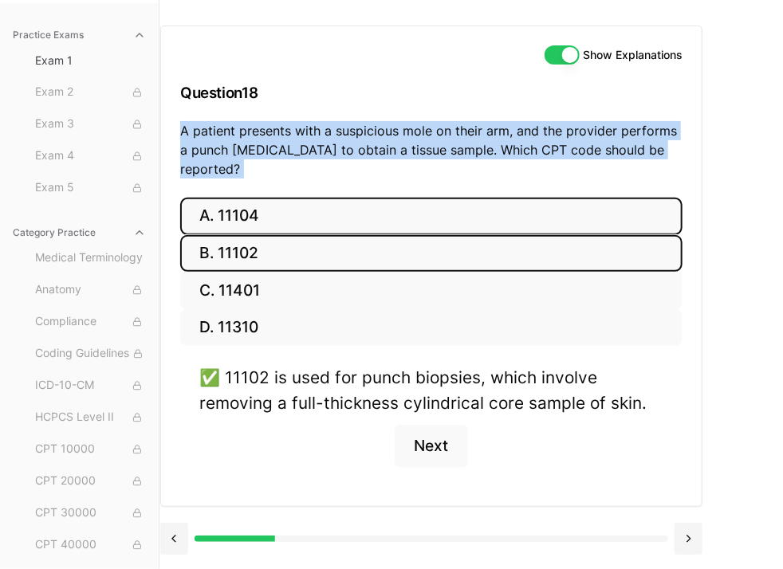
click at [269, 206] on button "A. 11104" at bounding box center [431, 216] width 502 height 37
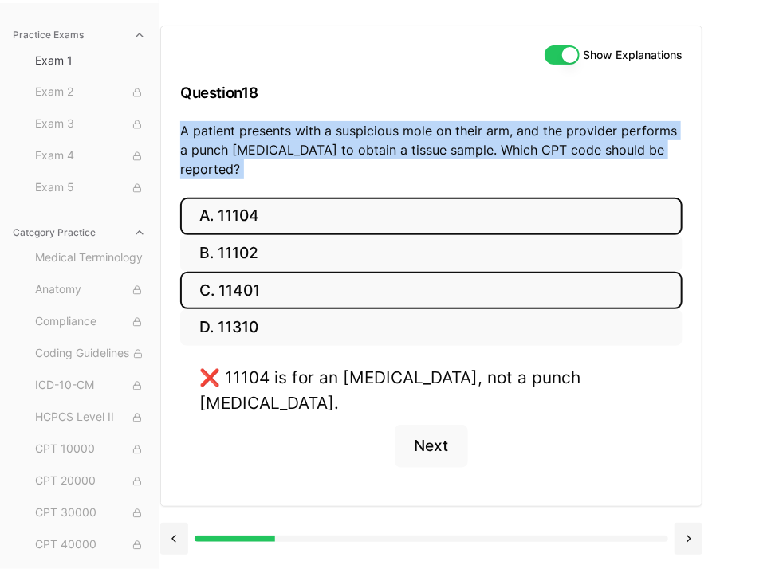
click at [266, 276] on button "C. 11401" at bounding box center [431, 290] width 502 height 37
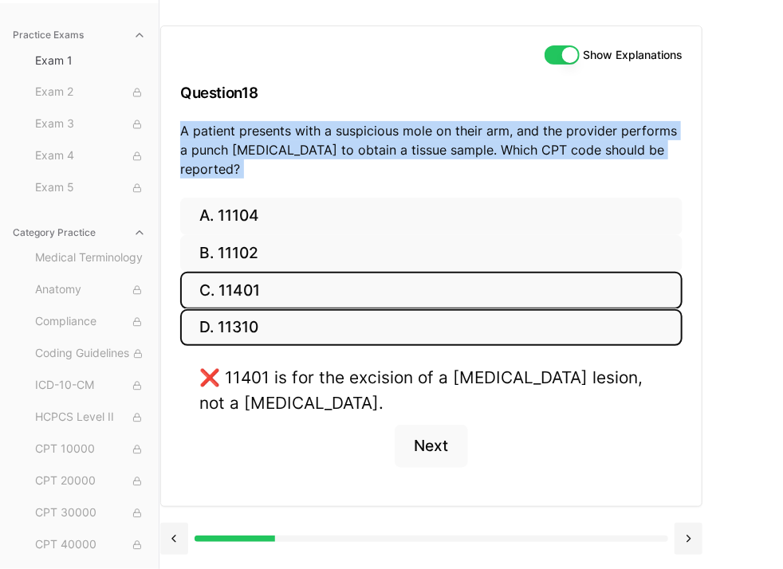
click at [265, 309] on button "D. 11310" at bounding box center [431, 327] width 502 height 37
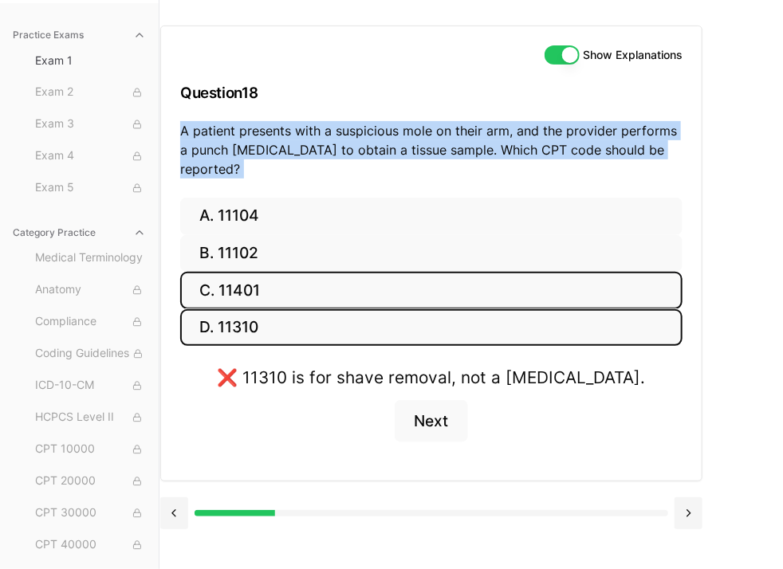
click at [268, 272] on button "C. 11401" at bounding box center [431, 290] width 502 height 37
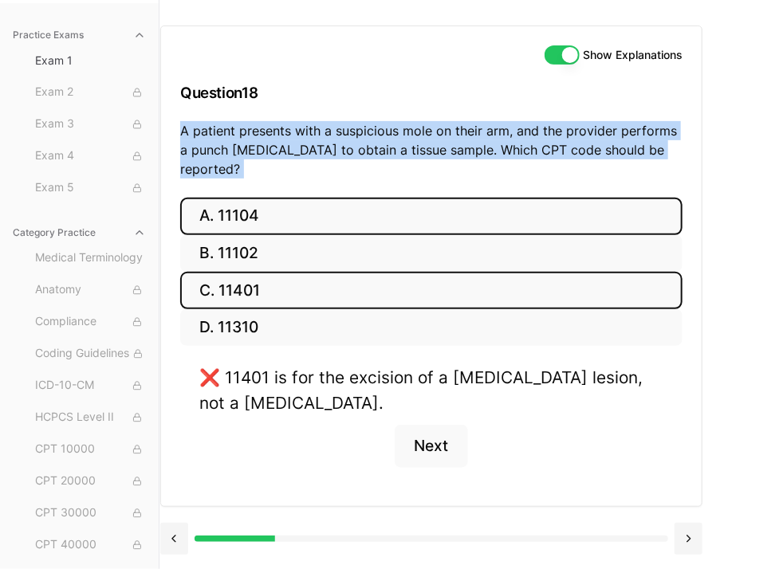
click at [274, 198] on button "A. 11104" at bounding box center [431, 216] width 502 height 37
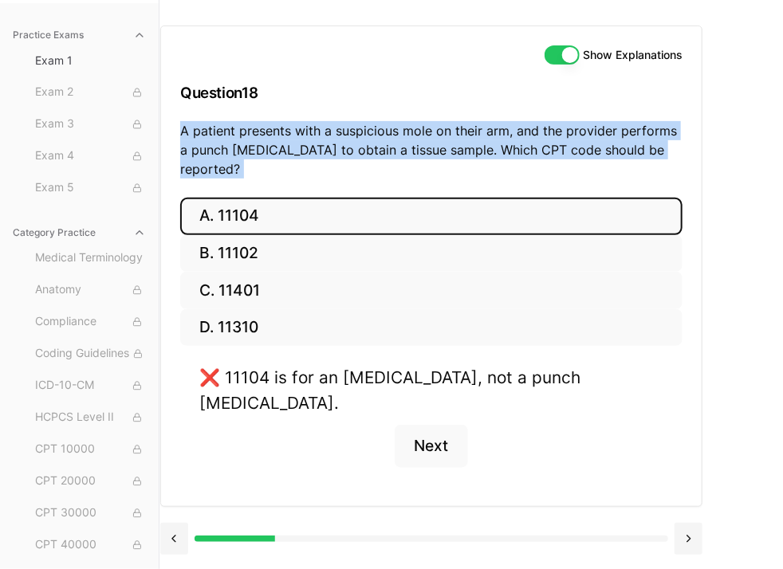
click at [274, 147] on p "A patient presents with a suspicious mole on their arm, and the provider perfor…" at bounding box center [431, 149] width 502 height 57
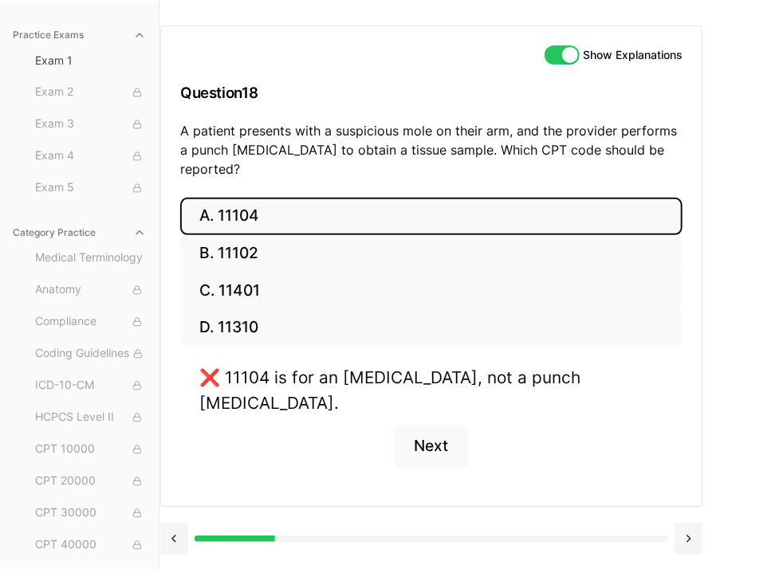
click at [274, 147] on p "A patient presents with a suspicious mole on their arm, and the provider perfor…" at bounding box center [431, 149] width 502 height 57
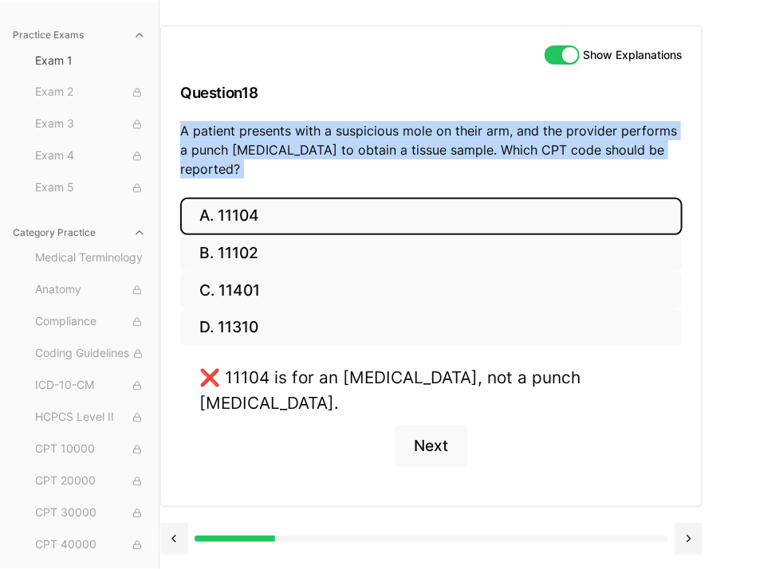
click at [274, 147] on p "A patient presents with a suspicious mole on their arm, and the provider perfor…" at bounding box center [431, 149] width 502 height 57
copy p "A patient presents with a suspicious mole on their arm, and the provider perfor…"
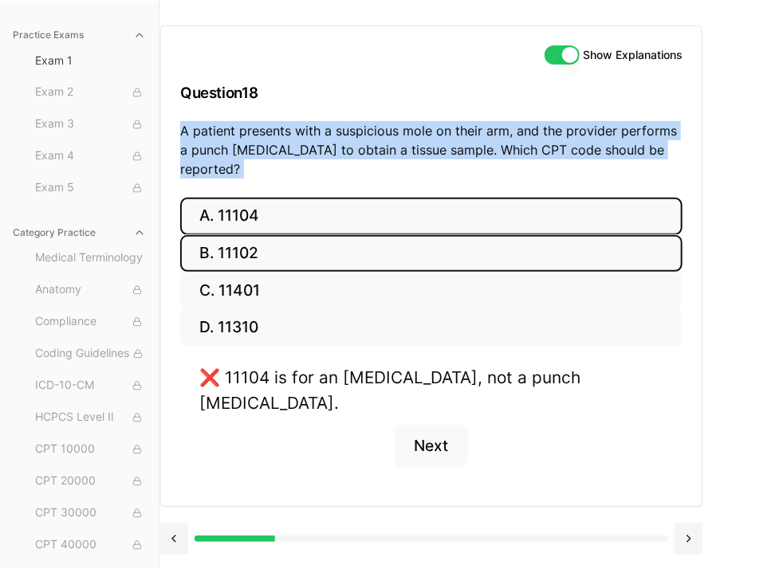
click at [272, 237] on button "B. 11102" at bounding box center [431, 253] width 502 height 37
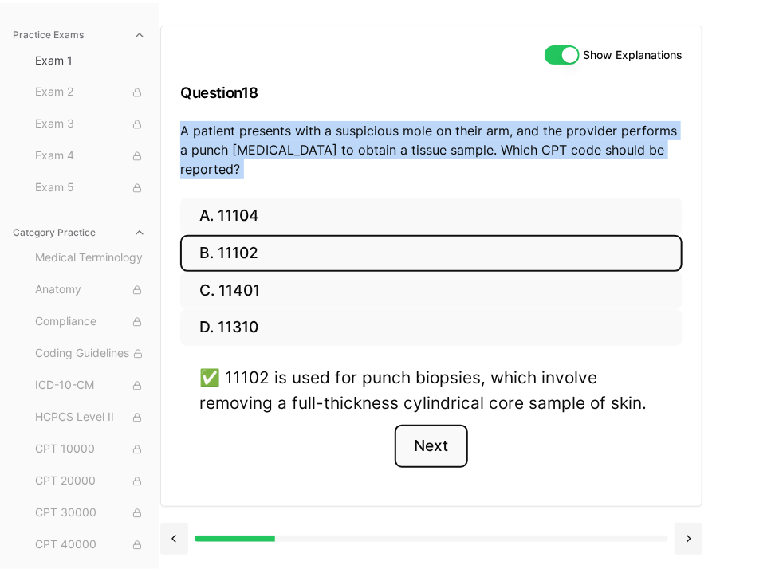
click at [415, 425] on button "Next" at bounding box center [430, 446] width 73 height 43
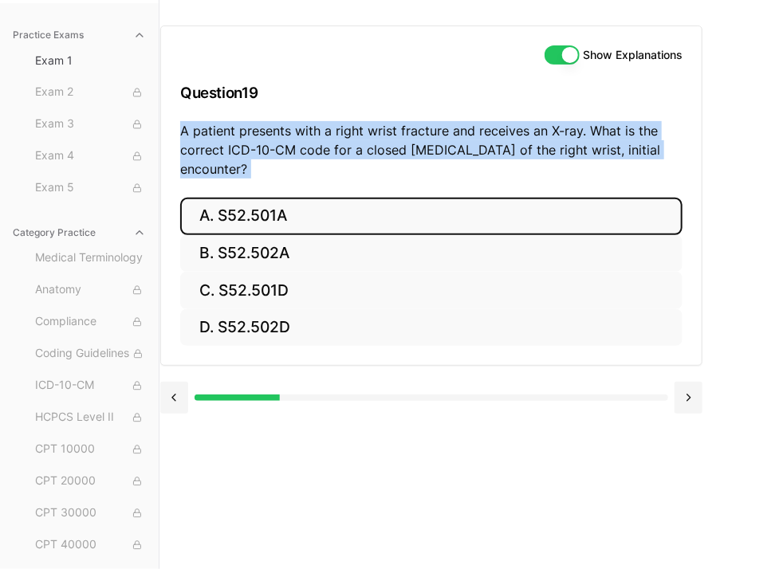
click at [281, 210] on button "A. S52.501A" at bounding box center [431, 216] width 502 height 37
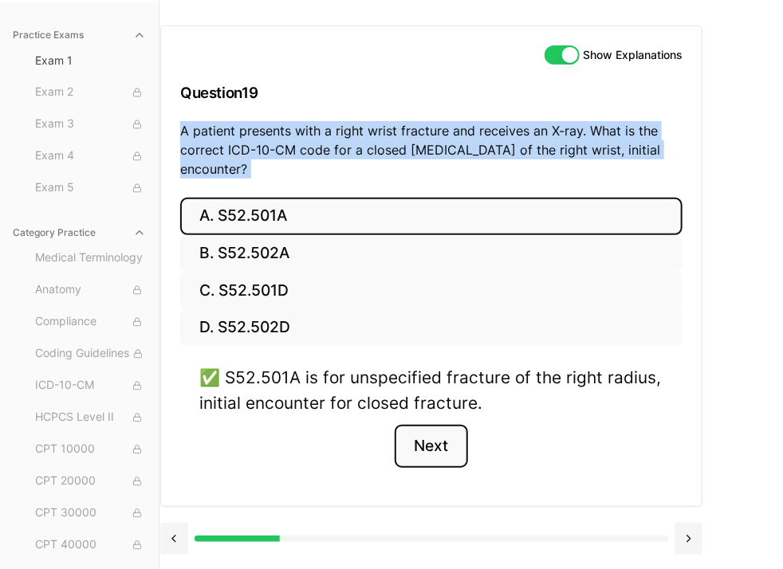
click at [439, 447] on button "Next" at bounding box center [430, 446] width 73 height 43
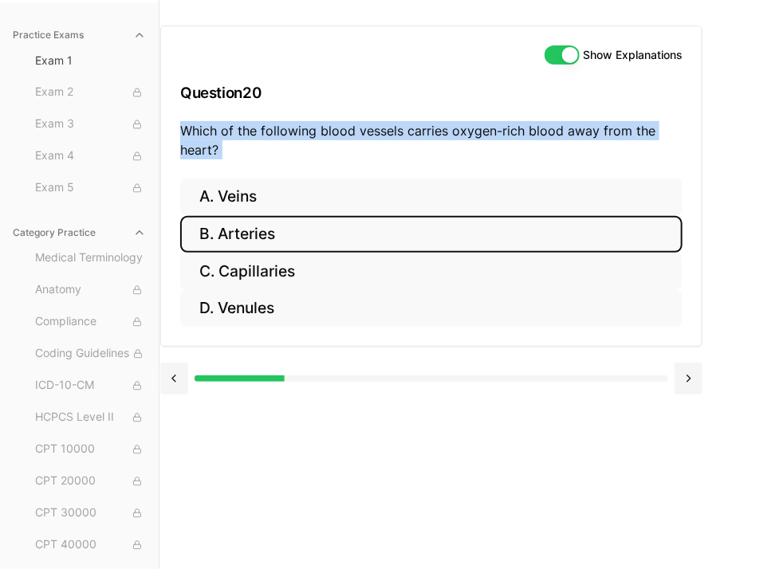
click at [221, 221] on button "B. Arteries" at bounding box center [431, 234] width 502 height 37
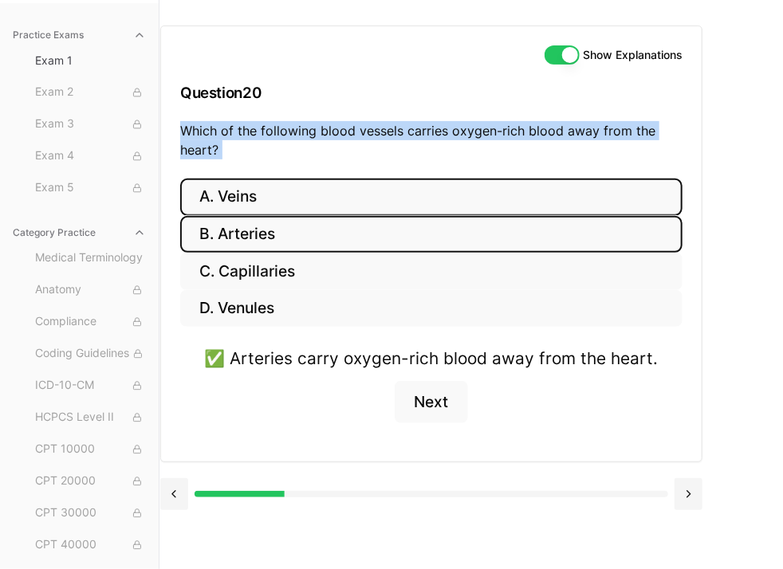
click at [241, 194] on button "A. Veins" at bounding box center [431, 197] width 502 height 37
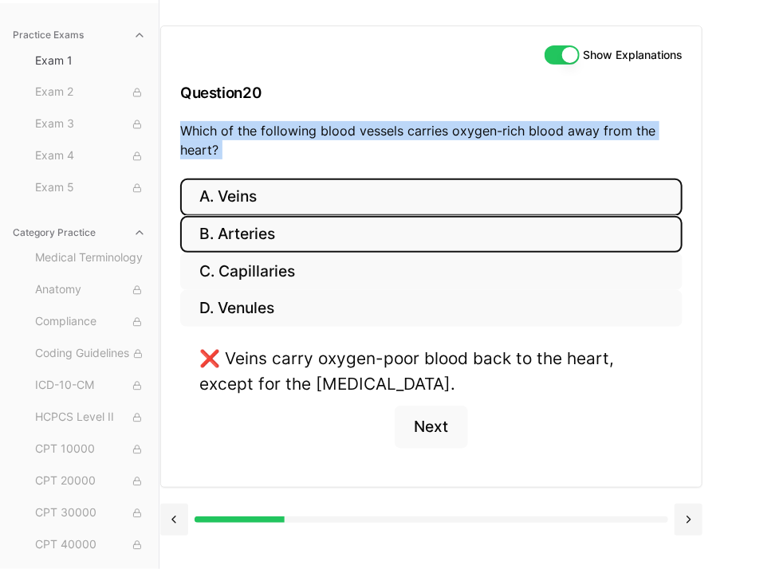
click at [236, 235] on button "B. Arteries" at bounding box center [431, 234] width 502 height 37
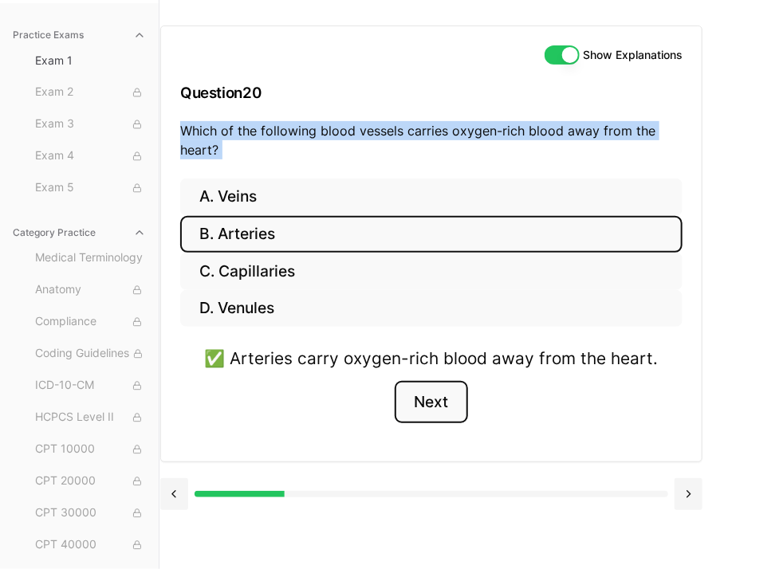
click at [449, 402] on button "Next" at bounding box center [430, 402] width 73 height 43
